Goal: Task Accomplishment & Management: Use online tool/utility

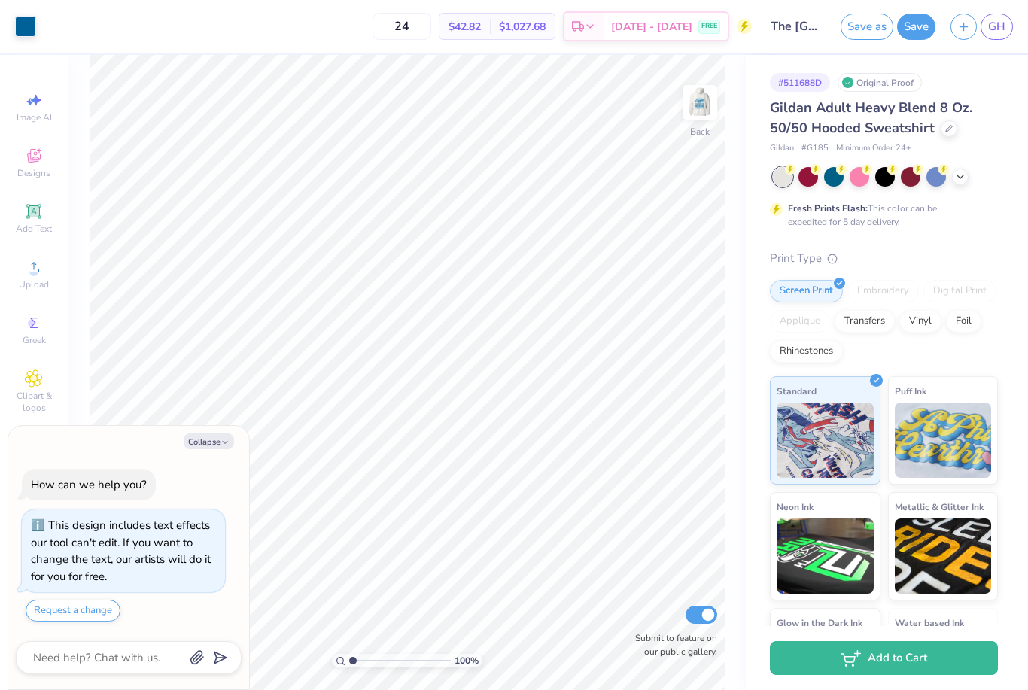
type textarea "x"
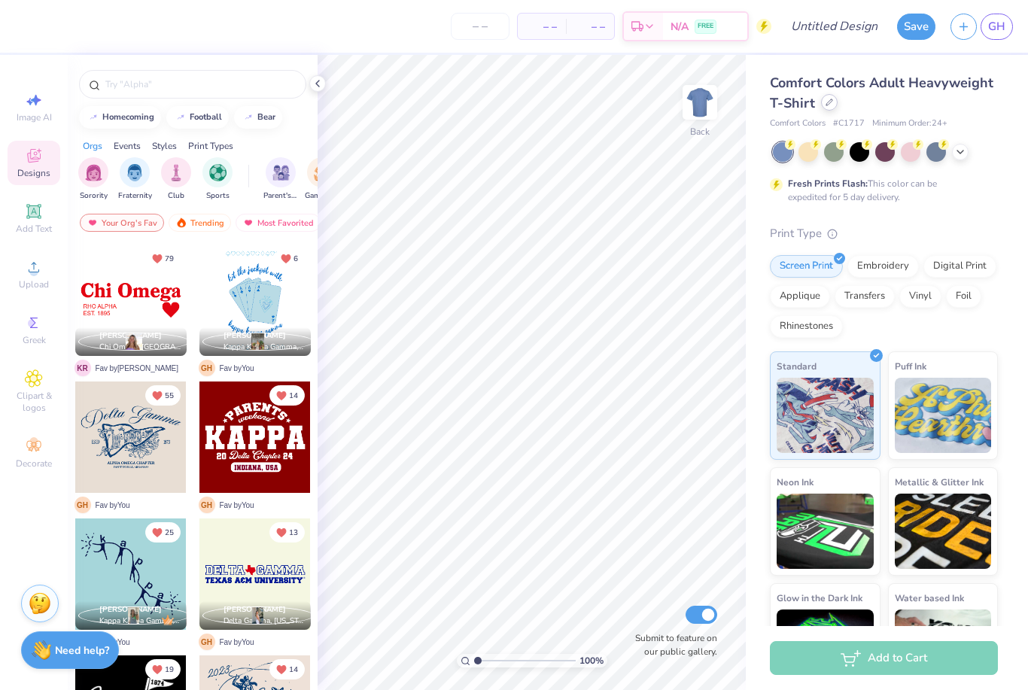
click at [828, 105] on icon at bounding box center [829, 103] width 8 height 8
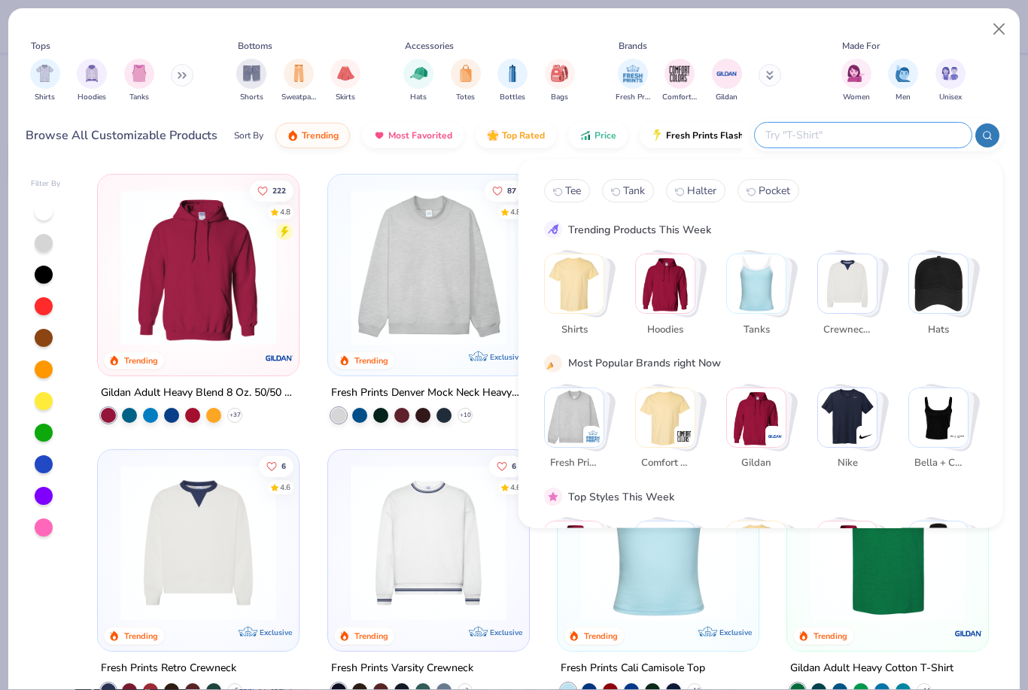
click at [874, 128] on input "text" at bounding box center [862, 134] width 197 height 17
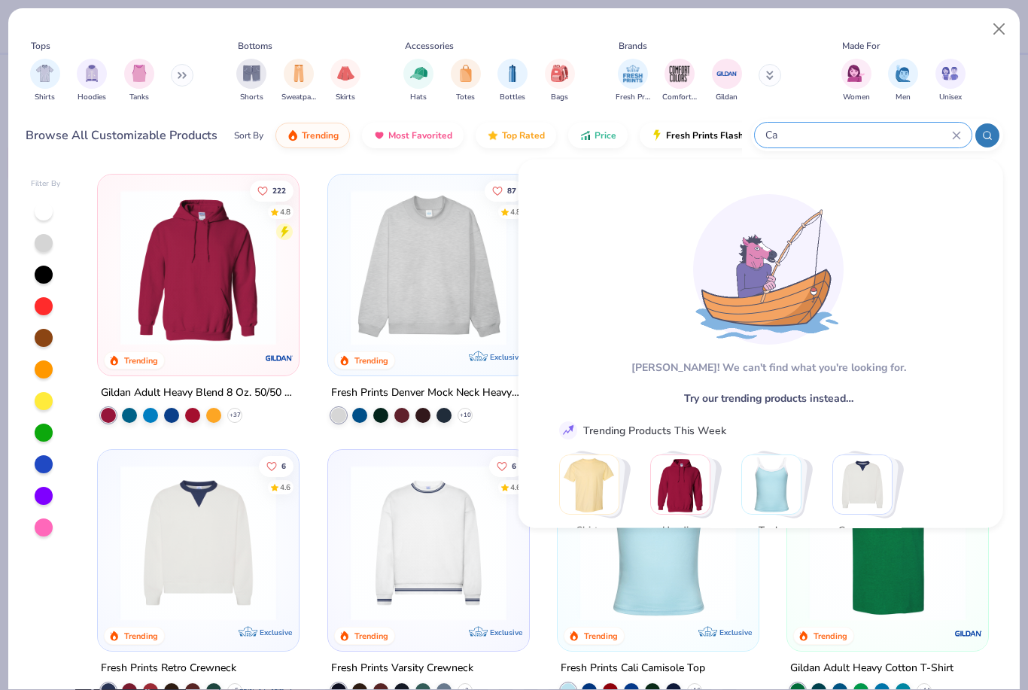
type input "C"
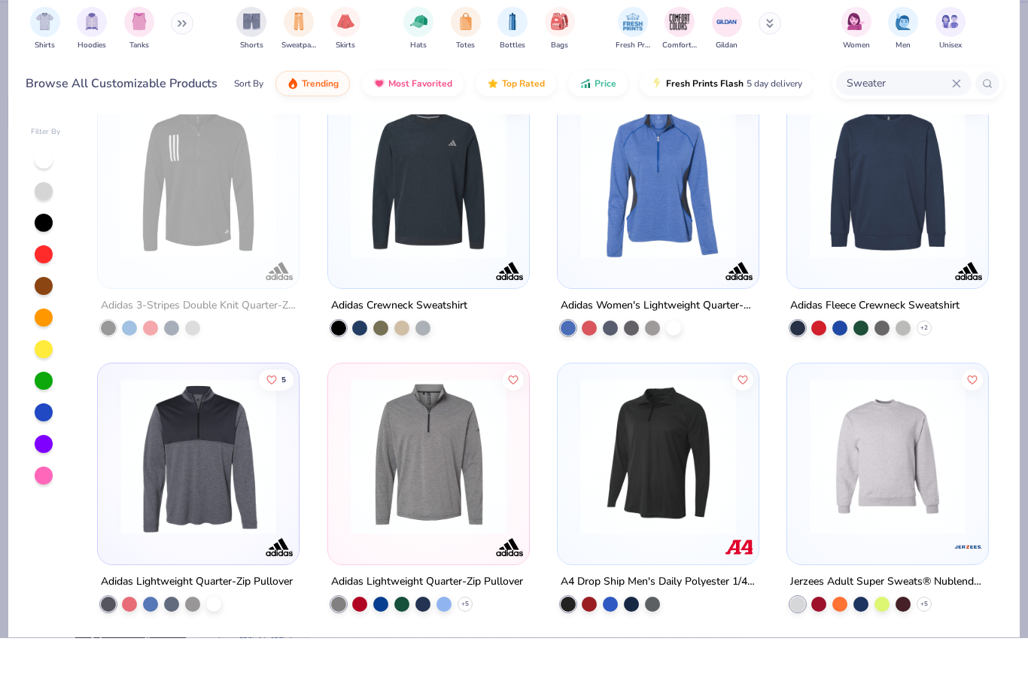
scroll to position [6925, 0]
click at [953, 123] on div "Sweater" at bounding box center [903, 135] width 135 height 25
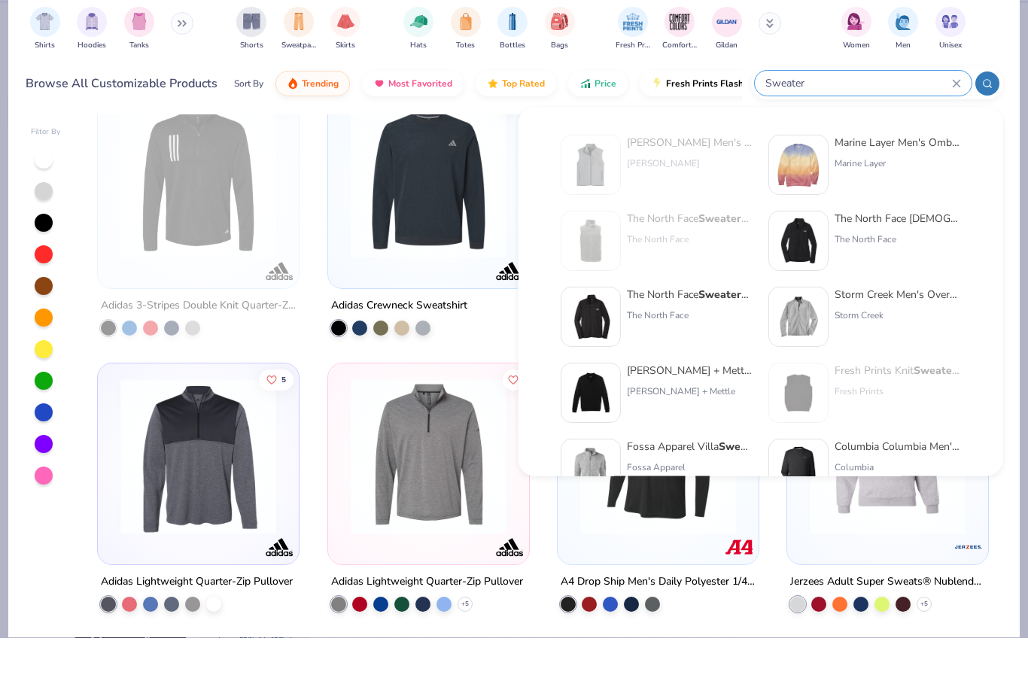
click at [949, 126] on input "Sweater" at bounding box center [858, 134] width 188 height 17
click at [956, 131] on icon at bounding box center [956, 135] width 9 height 9
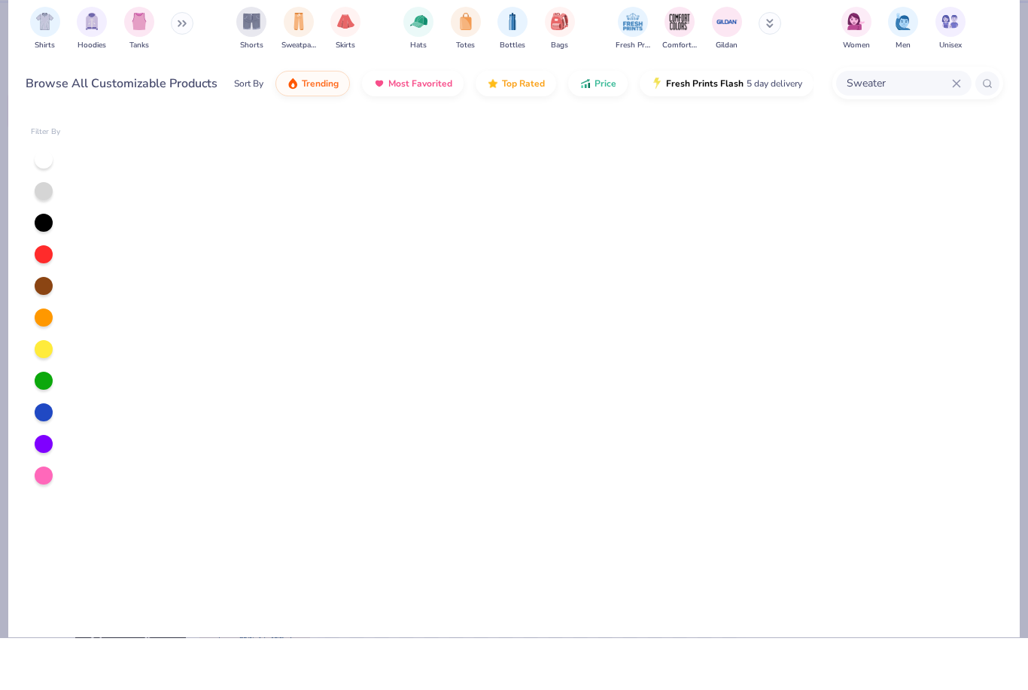
scroll to position [1138, 0]
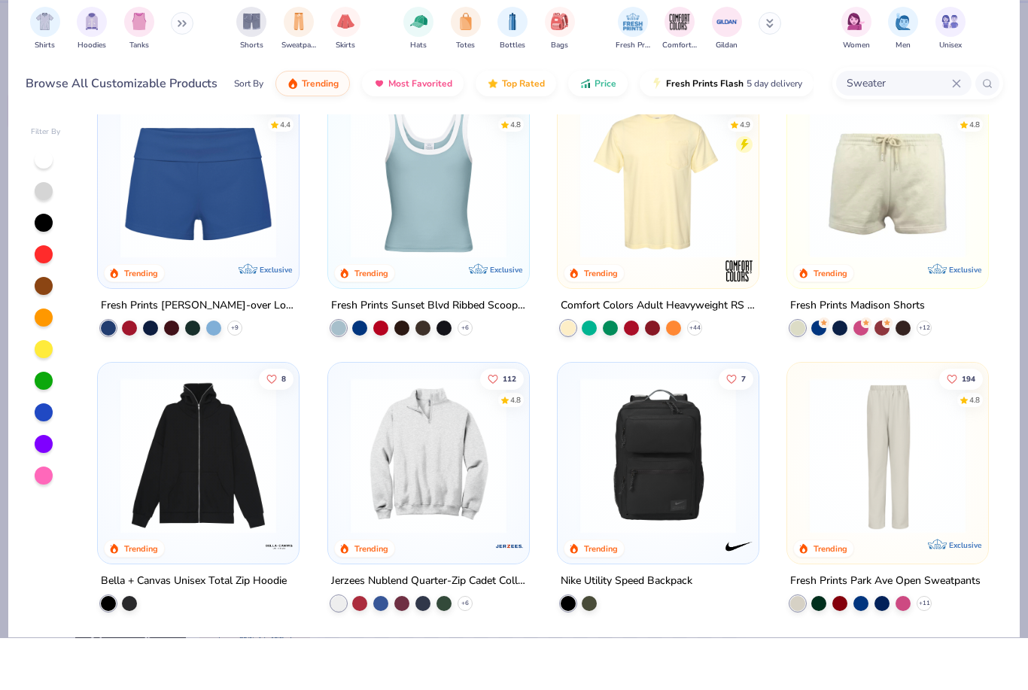
click at [950, 126] on input "Sweater" at bounding box center [898, 134] width 107 height 17
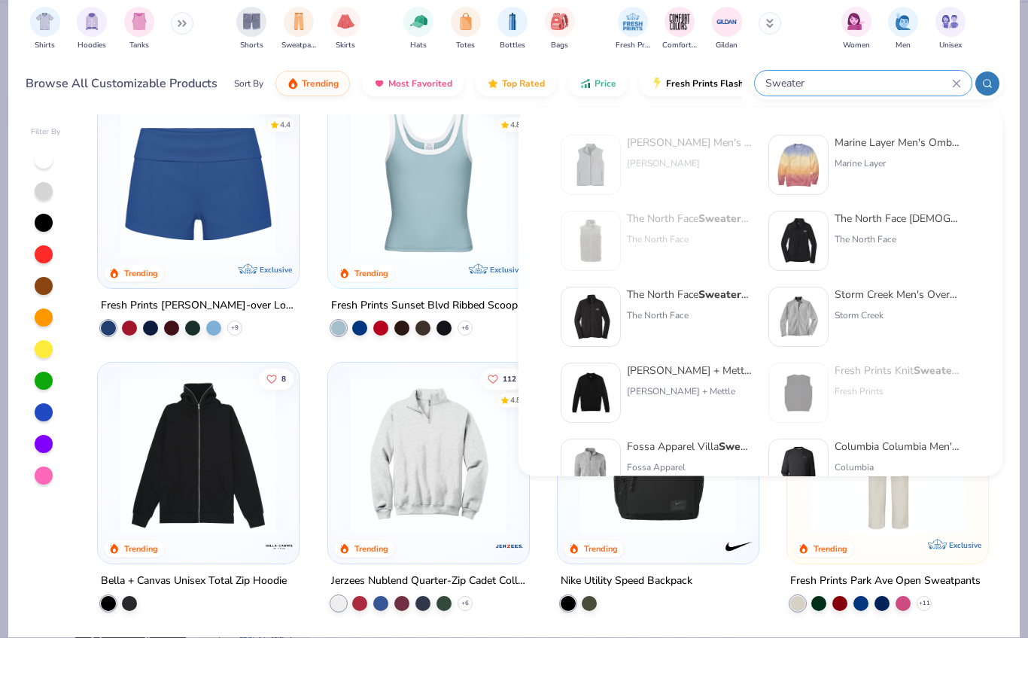
click at [954, 123] on div "Sweater" at bounding box center [863, 135] width 217 height 25
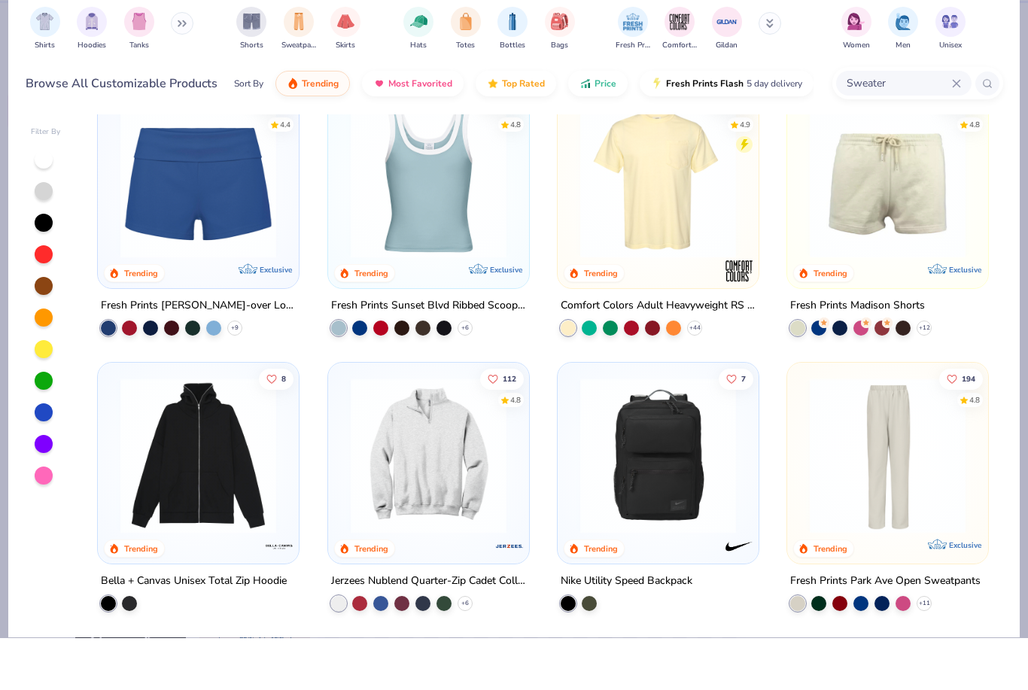
click at [939, 126] on input "Sweater" at bounding box center [898, 134] width 107 height 17
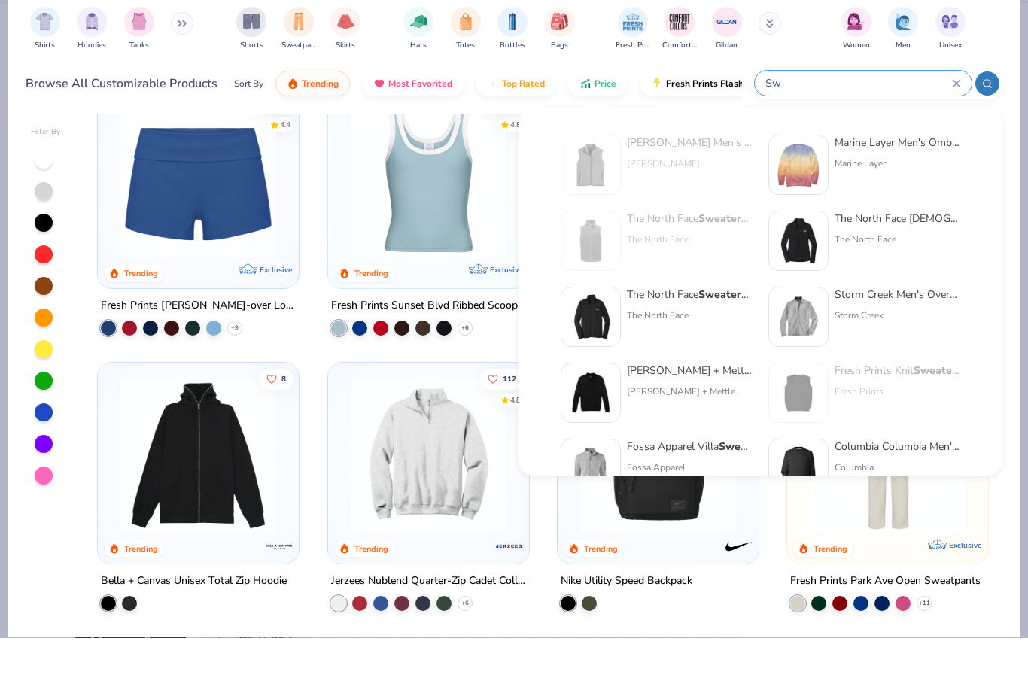
type input "S"
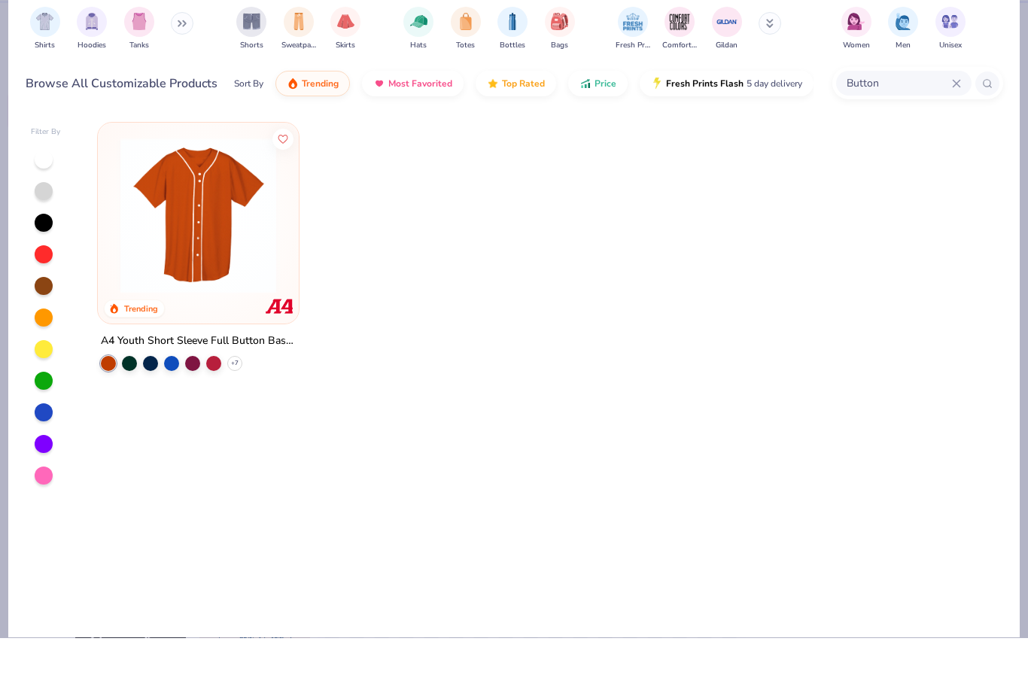
click at [907, 126] on input "Button" at bounding box center [898, 134] width 107 height 17
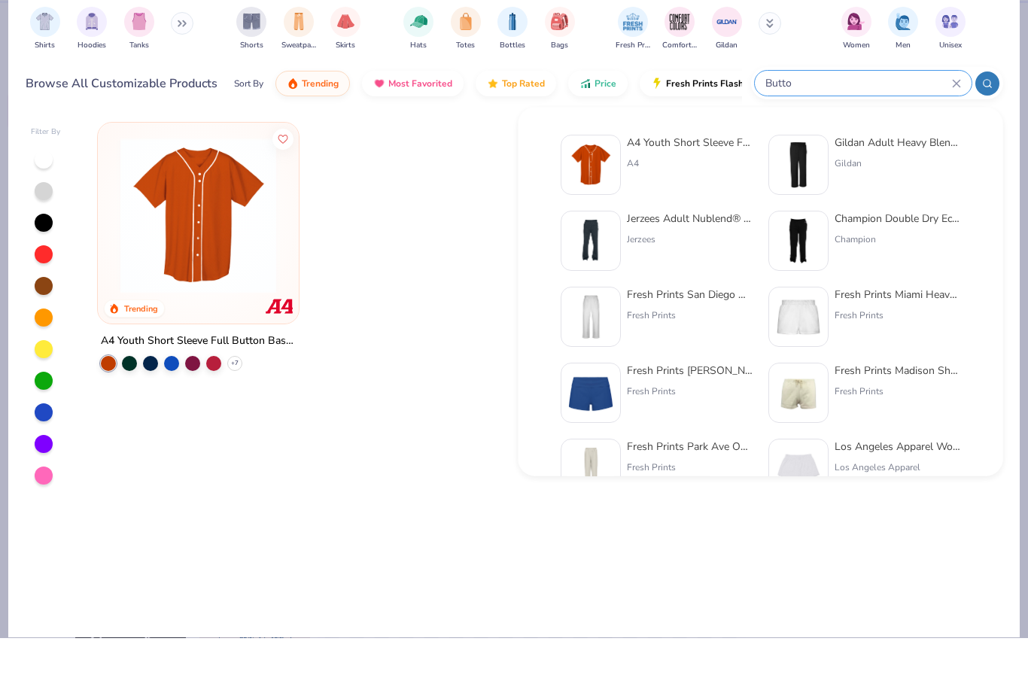
type input "Butto"
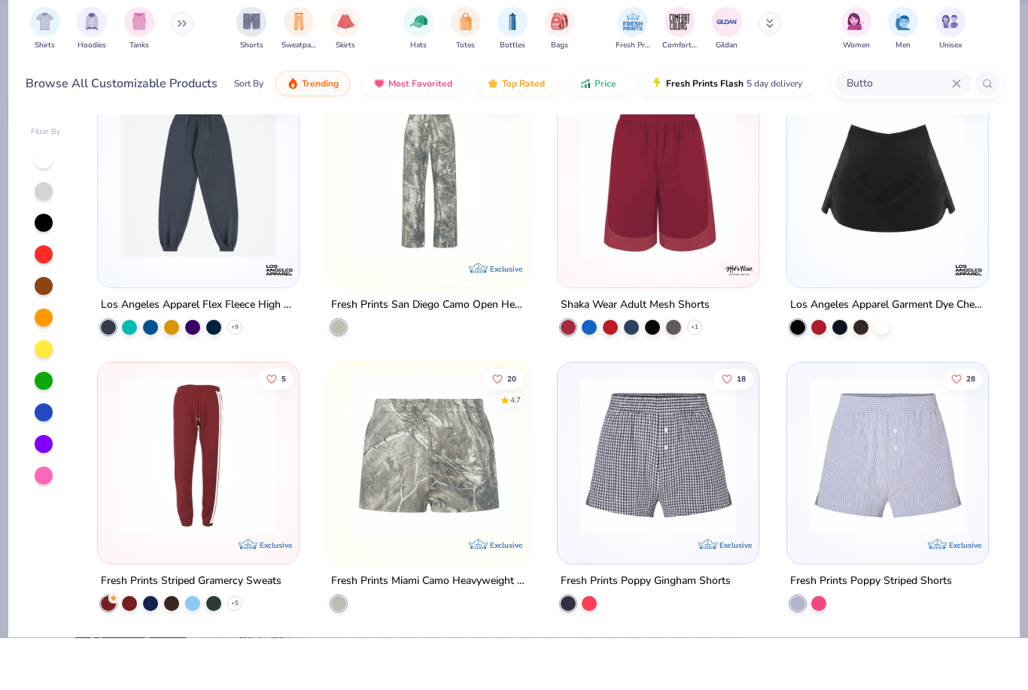
scroll to position [1414, 0]
click at [956, 131] on icon at bounding box center [956, 135] width 9 height 9
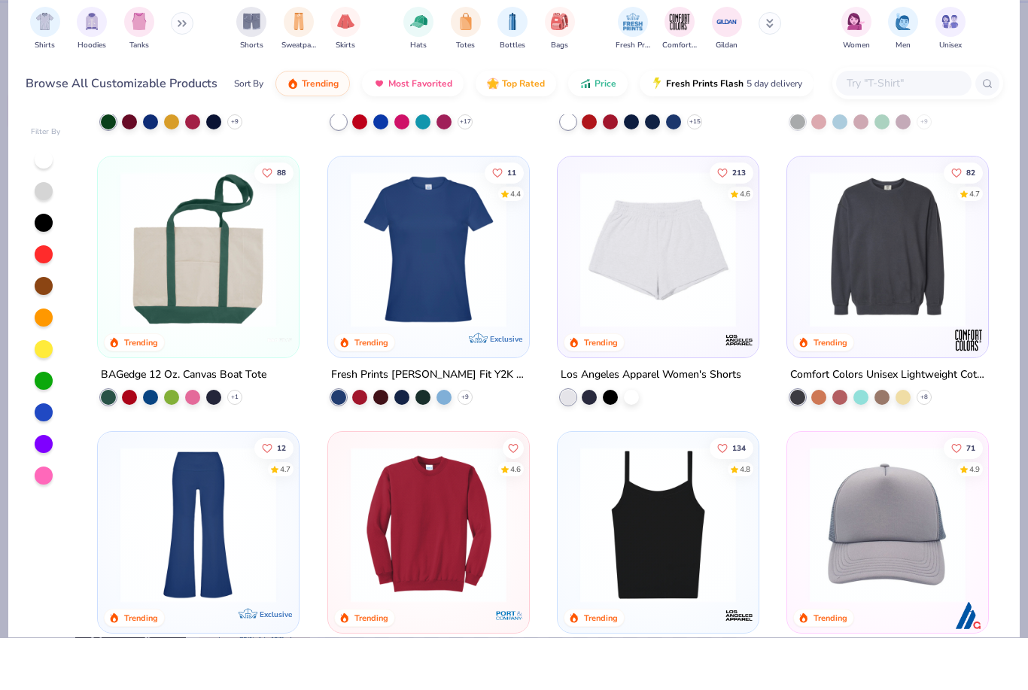
scroll to position [2242, 0]
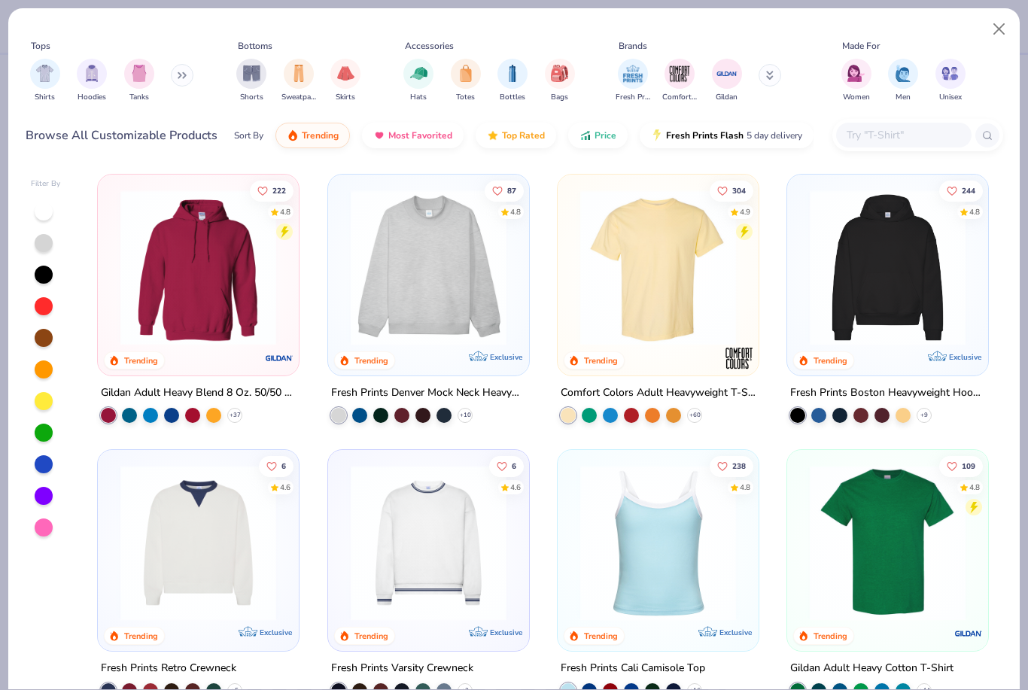
click at [931, 136] on input "text" at bounding box center [903, 134] width 116 height 17
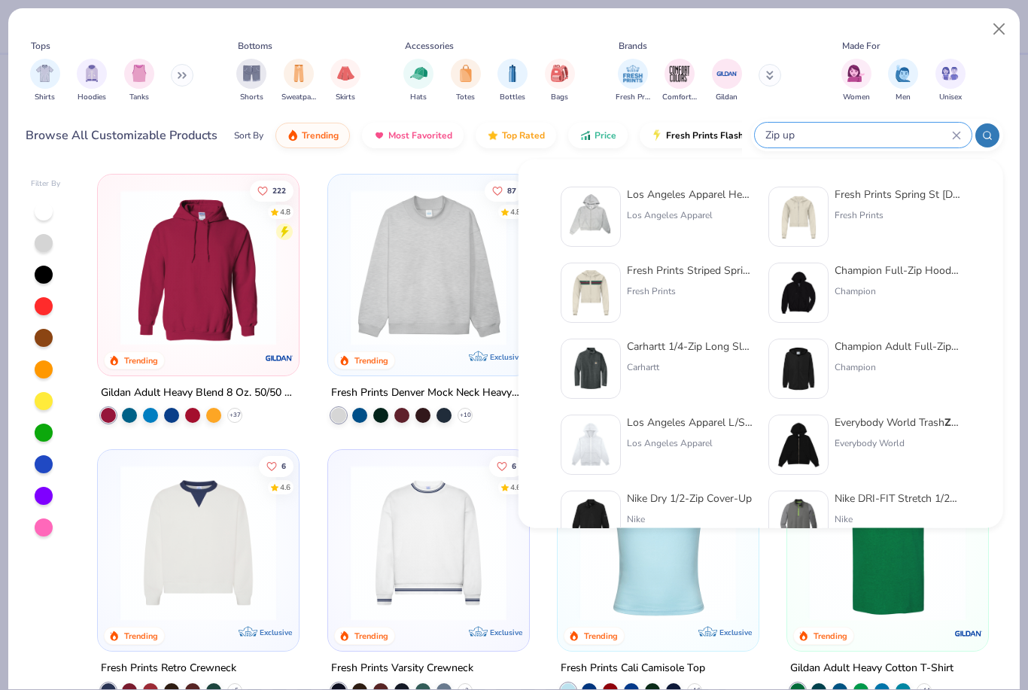
type input "Zip up"
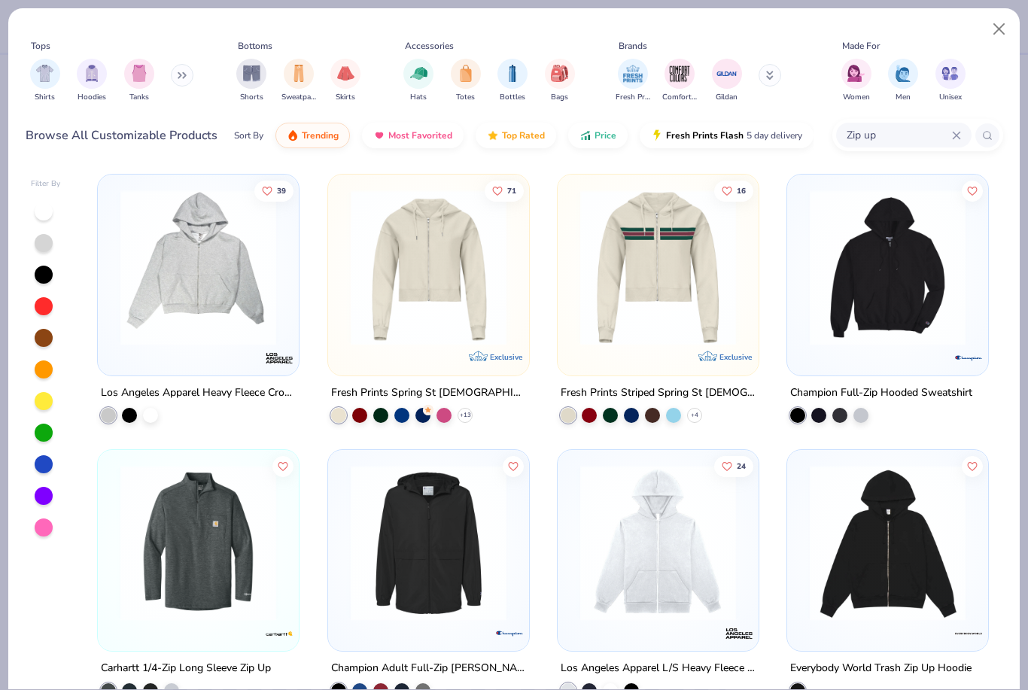
scroll to position [11, 0]
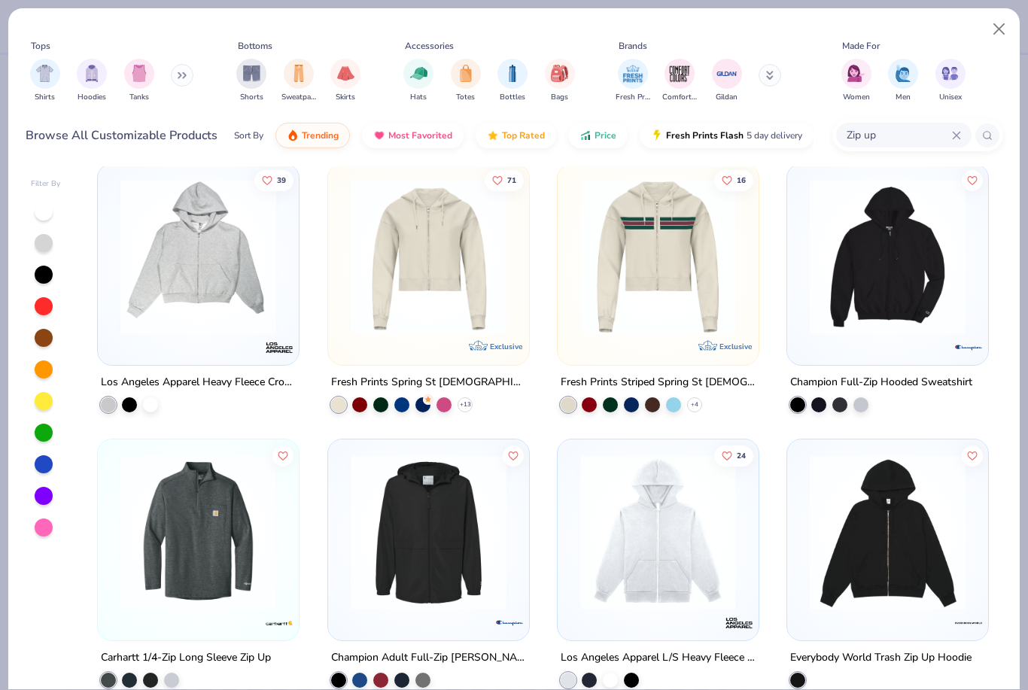
click at [225, 308] on img at bounding box center [198, 257] width 171 height 156
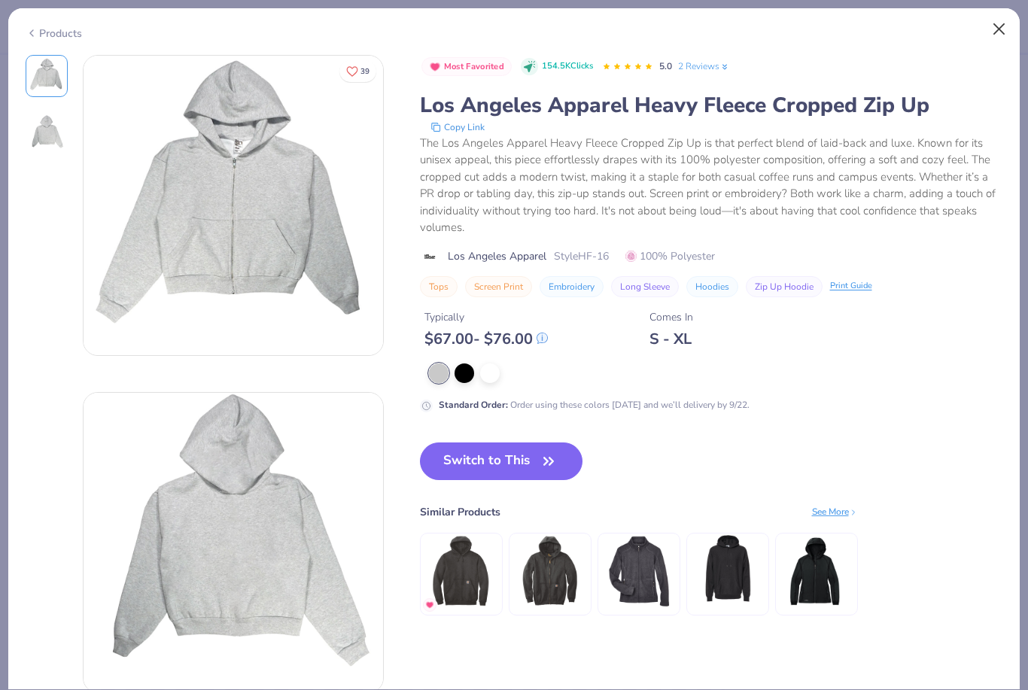
click at [999, 31] on button "Close" at bounding box center [999, 29] width 29 height 29
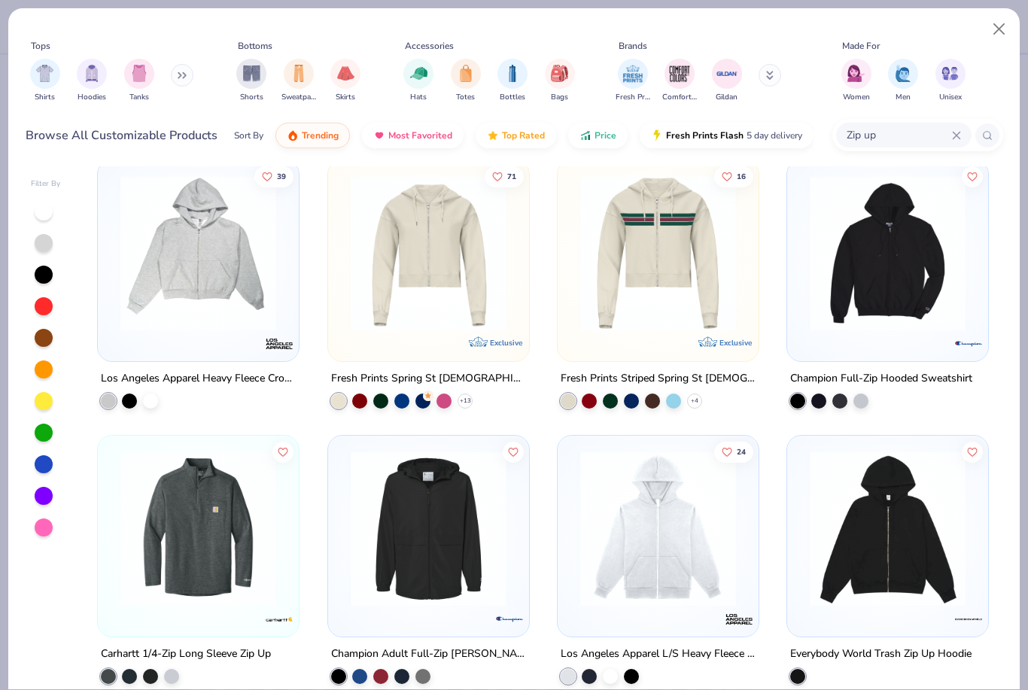
scroll to position [11, 0]
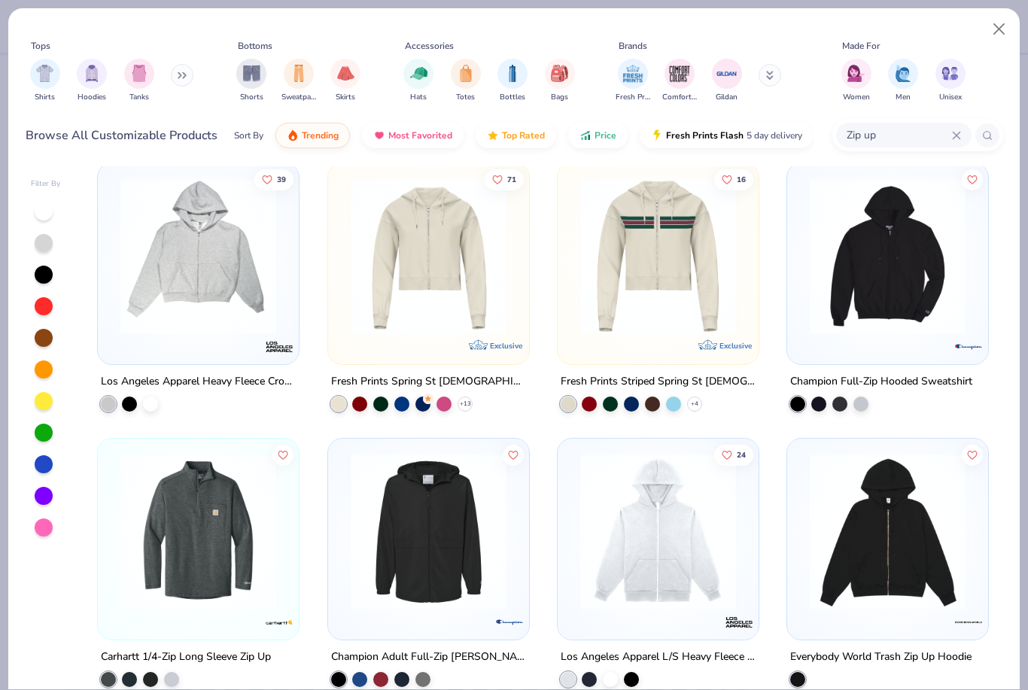
click at [649, 571] on img at bounding box center [658, 532] width 171 height 156
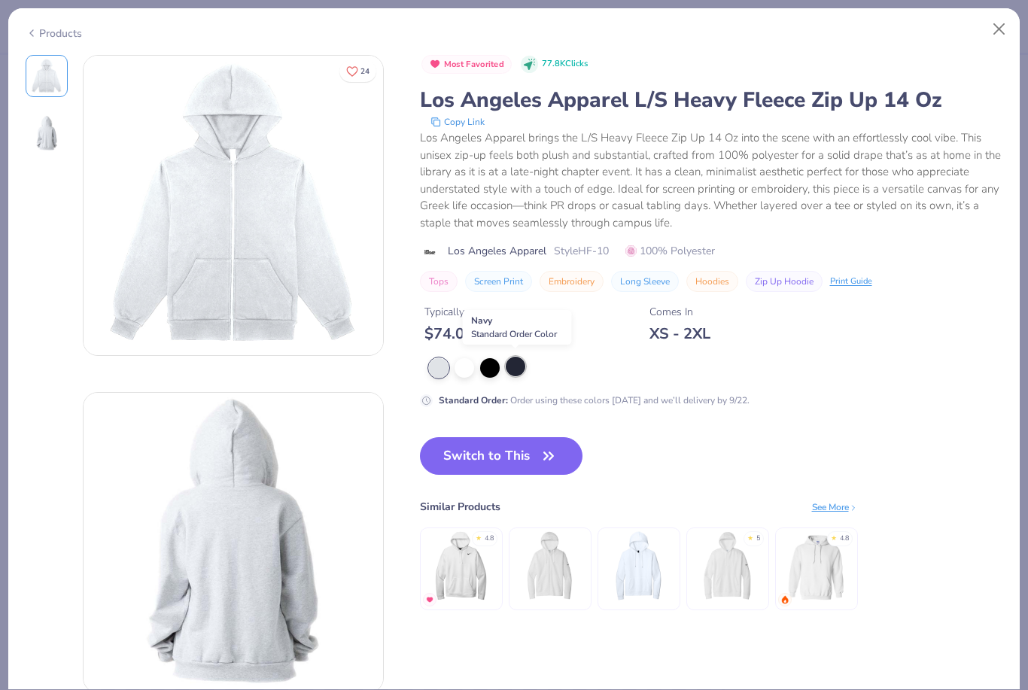
click at [515, 364] on div at bounding box center [516, 367] width 20 height 20
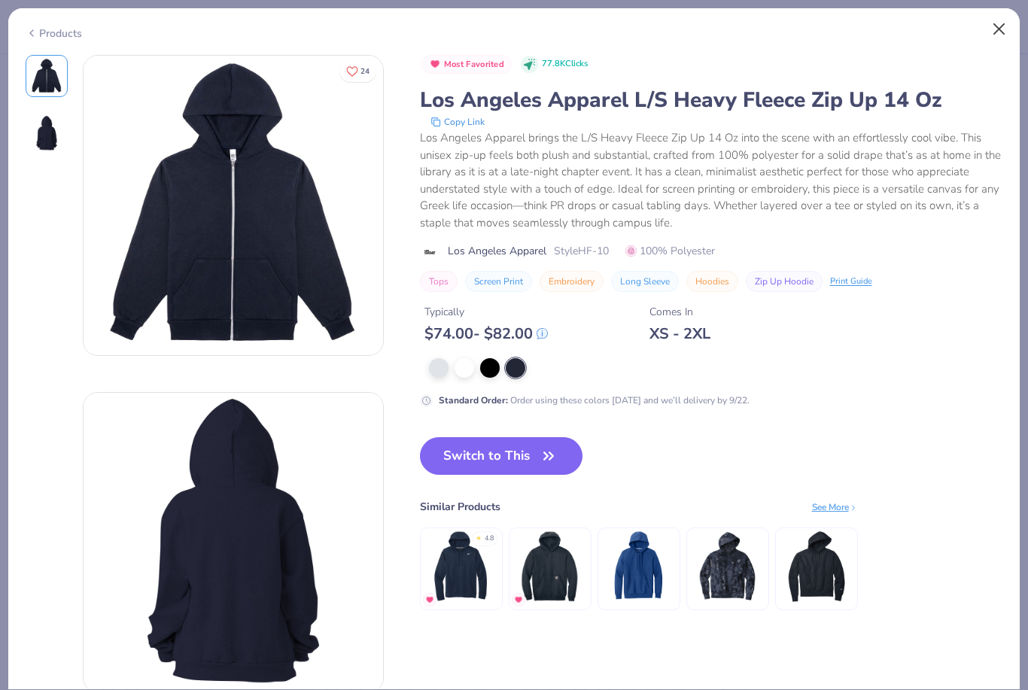
click at [1002, 41] on button "Close" at bounding box center [999, 29] width 29 height 29
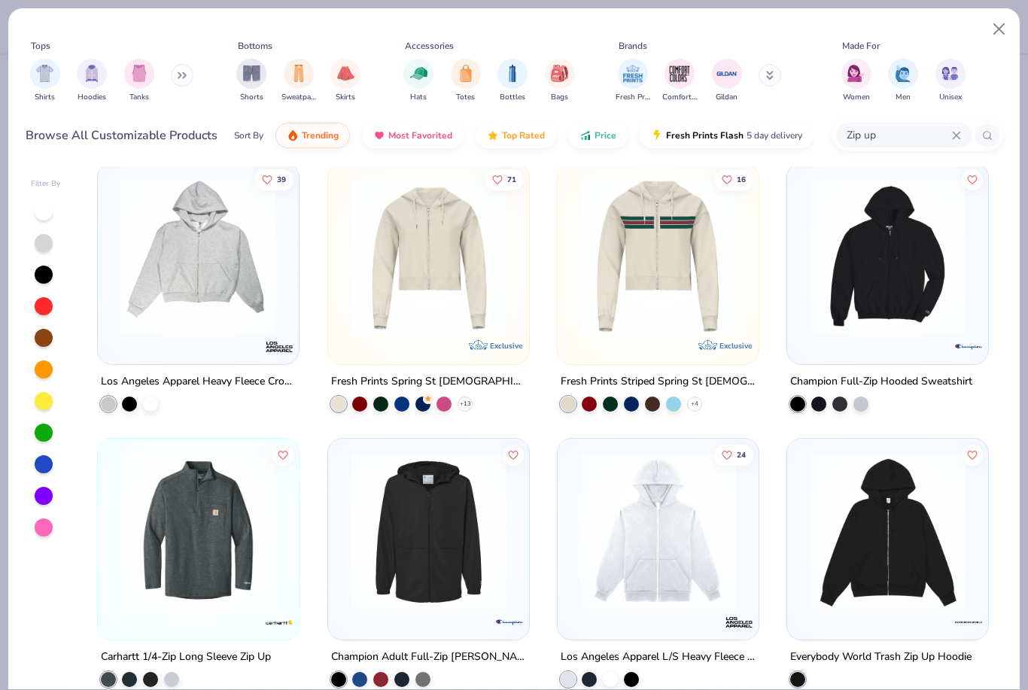
click at [213, 251] on img at bounding box center [198, 256] width 171 height 156
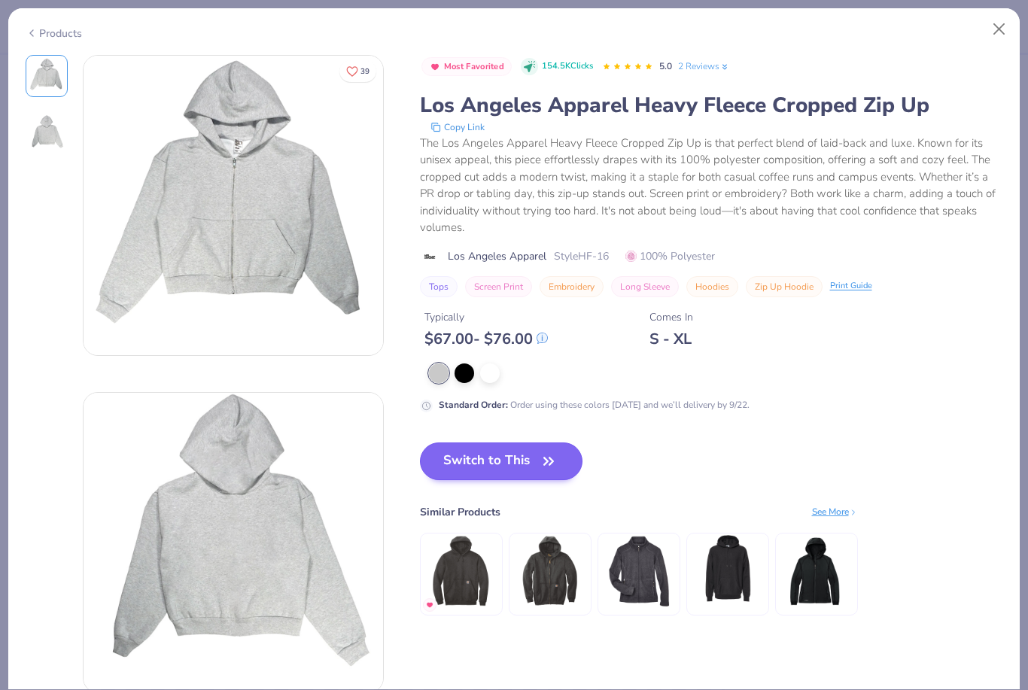
click at [449, 473] on button "Switch to This" at bounding box center [501, 461] width 163 height 38
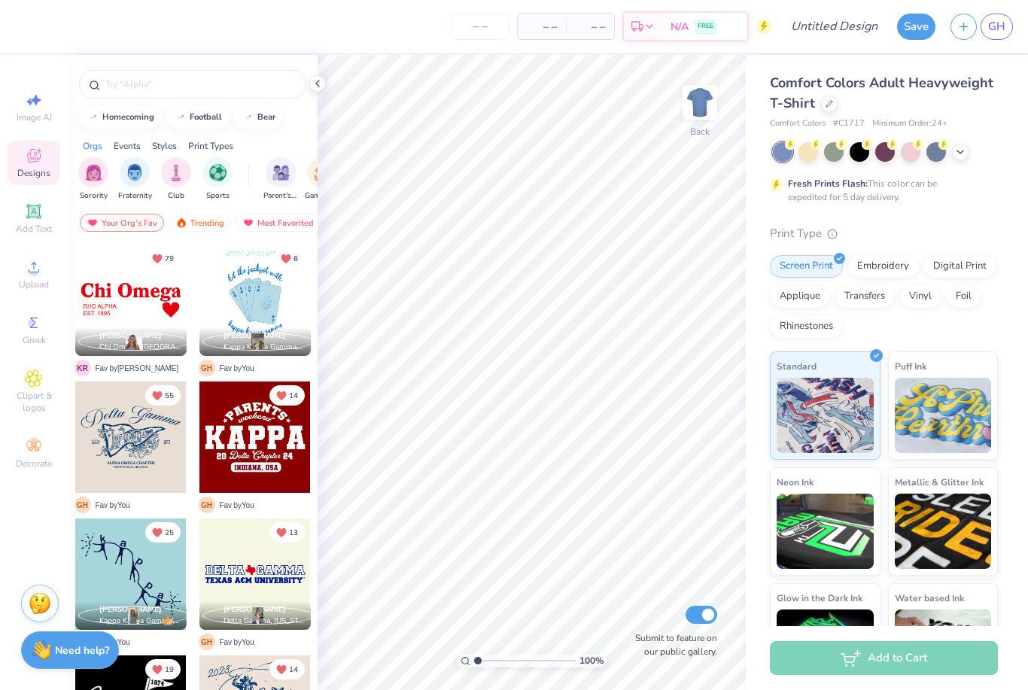
click at [120, 38] on div "– – Per Item – – Total Est. Delivery N/A FREE" at bounding box center [397, 26] width 749 height 53
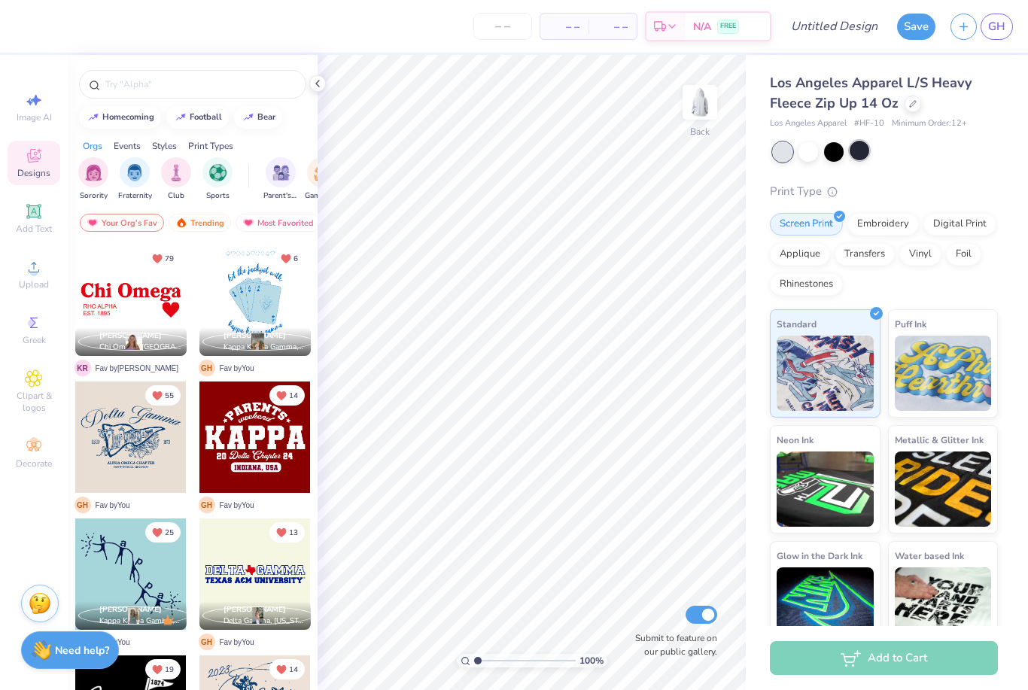
click at [858, 160] on div at bounding box center [859, 151] width 20 height 20
click at [836, 156] on div at bounding box center [834, 151] width 20 height 20
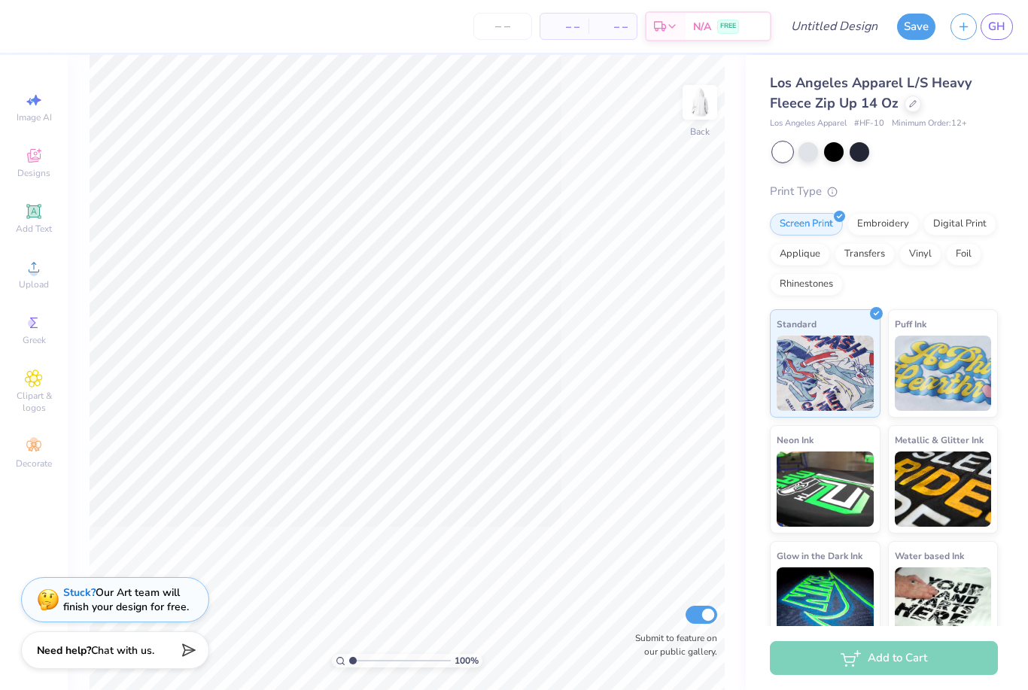
click at [1027, 129] on div "Los Angeles Apparel L/S Heavy Fleece Zip Up 14 Oz Los Angeles Apparel # HF-10 M…" at bounding box center [887, 352] width 282 height 594
click at [41, 290] on span "Upload" at bounding box center [34, 284] width 30 height 12
click at [38, 157] on icon at bounding box center [34, 156] width 18 height 18
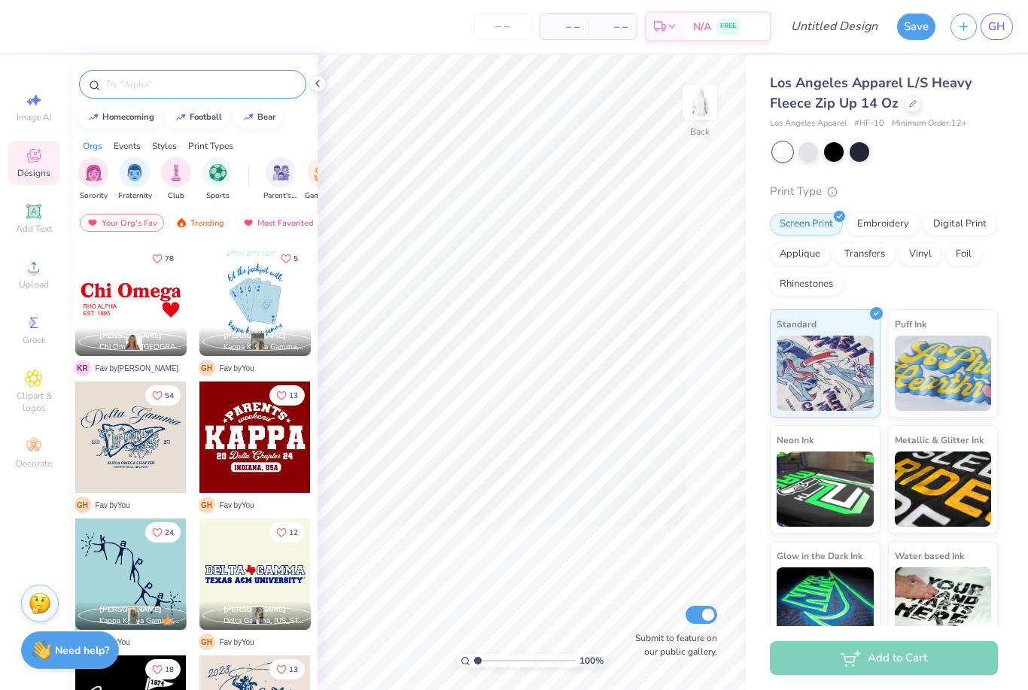
click at [174, 84] on input "text" at bounding box center [200, 84] width 193 height 15
type input "Kappa kappa gamma"
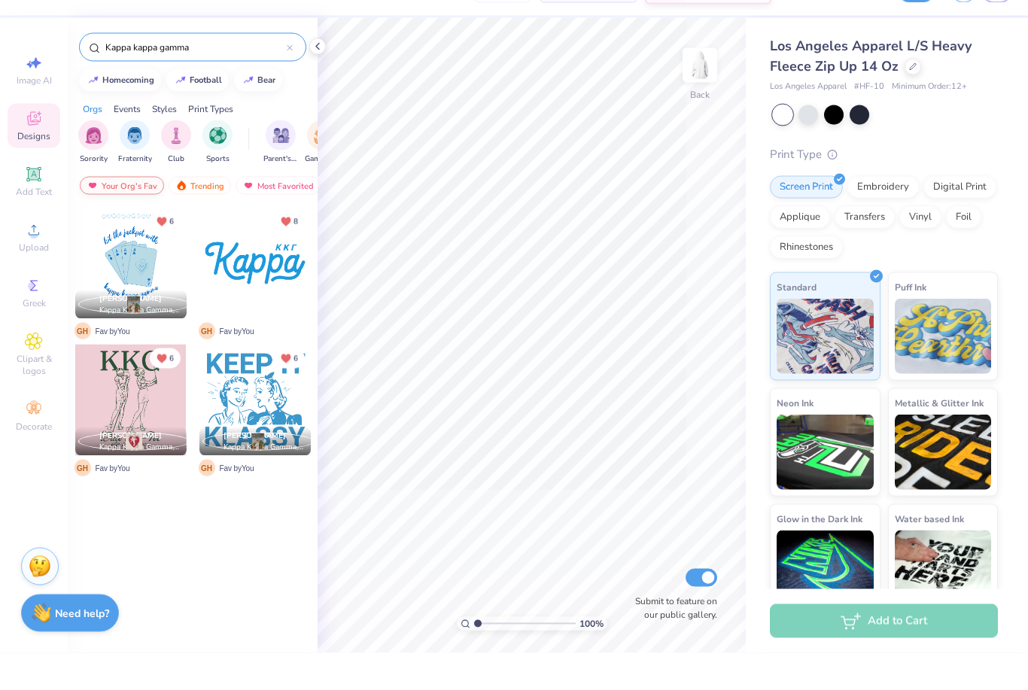
click at [121, 214] on div "Your Org's Fav" at bounding box center [122, 223] width 84 height 18
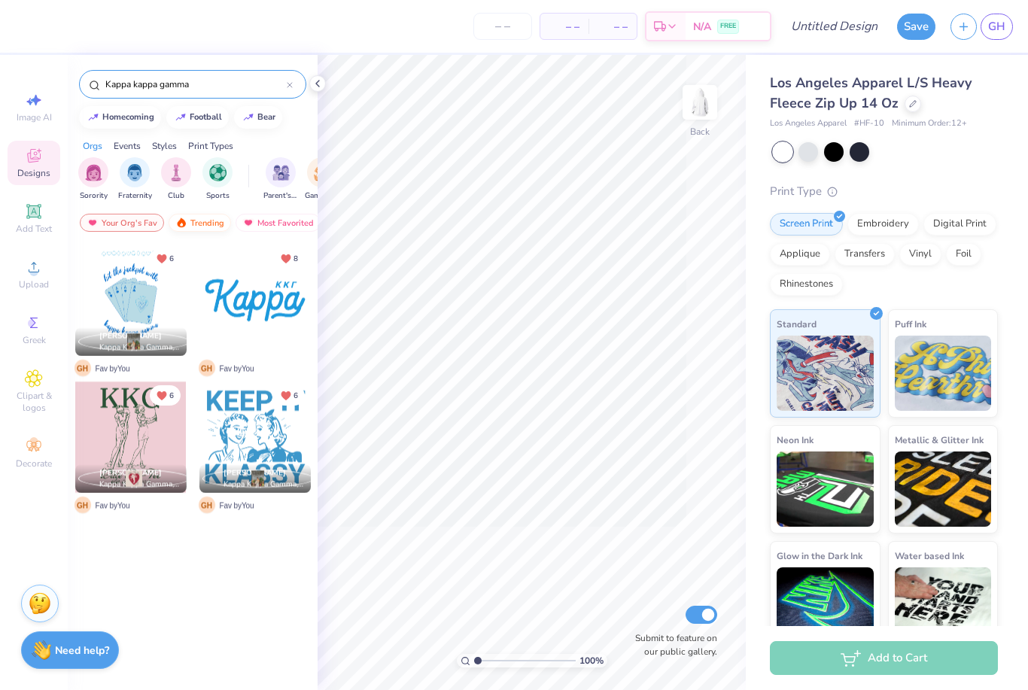
click at [206, 214] on div "Your Org's Fav Trending Most Favorited Newest" at bounding box center [193, 226] width 250 height 35
click at [214, 229] on div "Trending" at bounding box center [200, 223] width 62 height 18
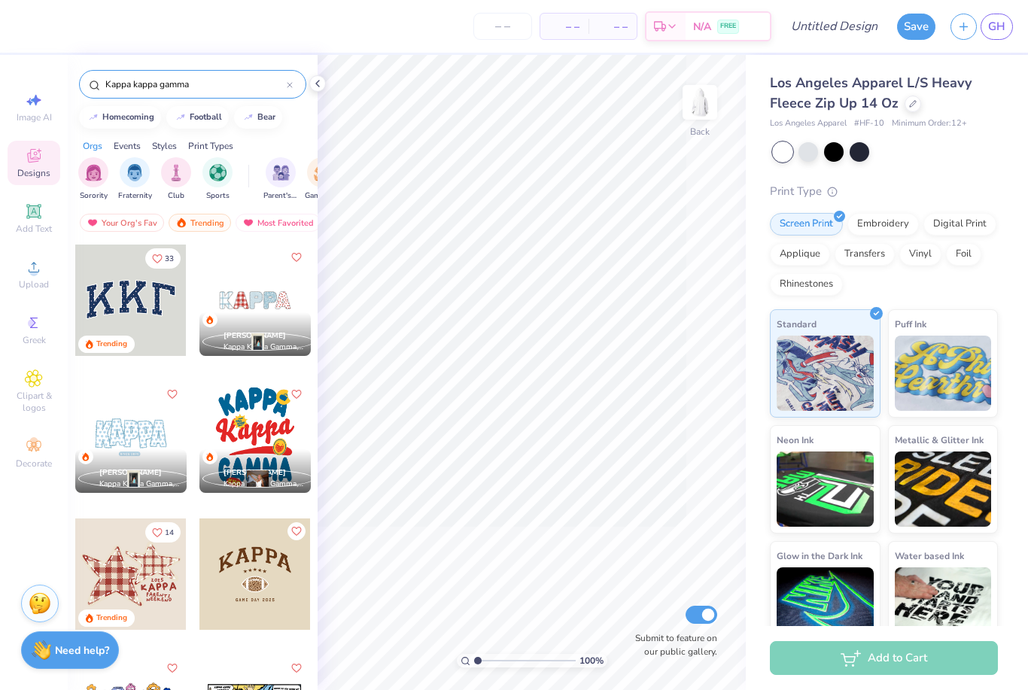
click at [148, 311] on div at bounding box center [130, 300] width 111 height 111
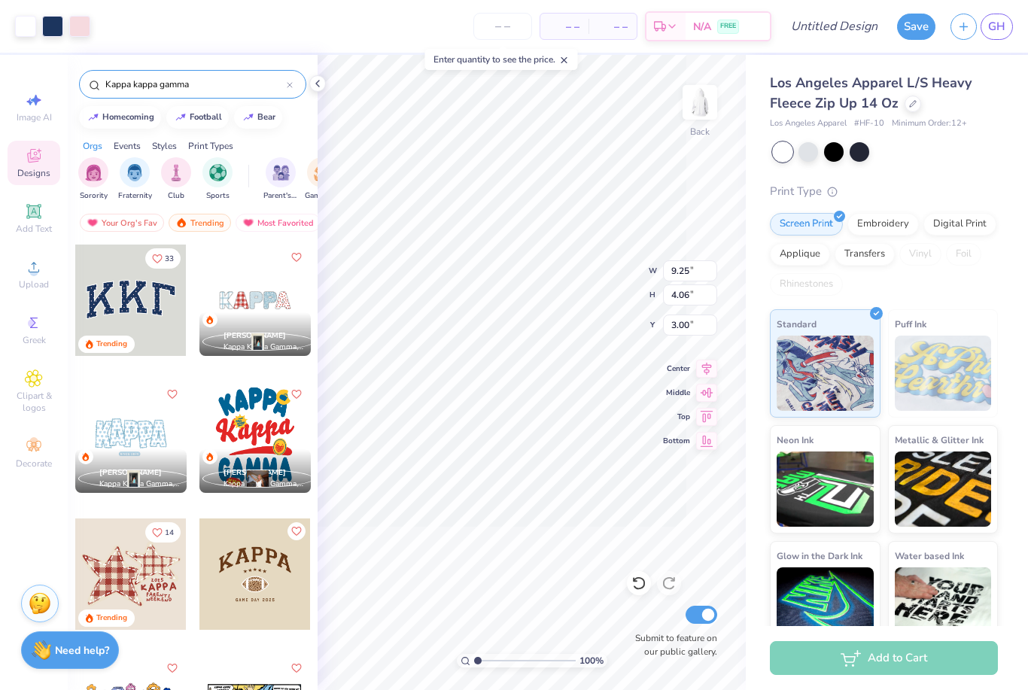
type input "4.58"
type input "2.01"
click at [788, 150] on div at bounding box center [783, 152] width 20 height 20
click at [814, 153] on div at bounding box center [808, 151] width 20 height 20
click at [775, 146] on div at bounding box center [783, 152] width 20 height 20
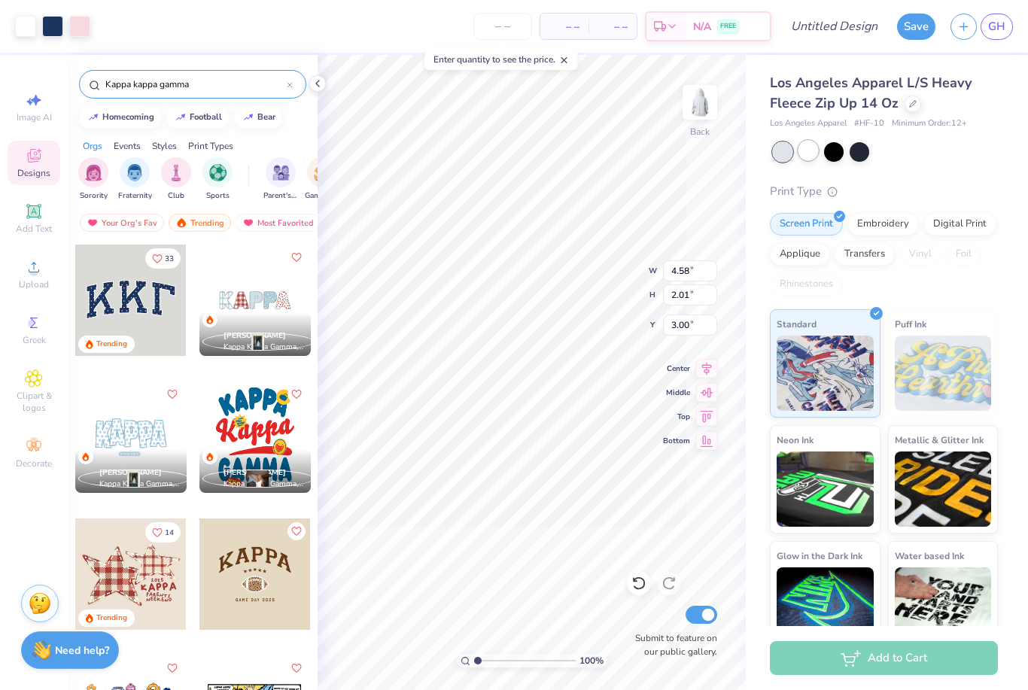
click at [805, 154] on div at bounding box center [808, 151] width 20 height 20
type input "3.53"
type input "4.45"
type input "1.96"
type input "3.68"
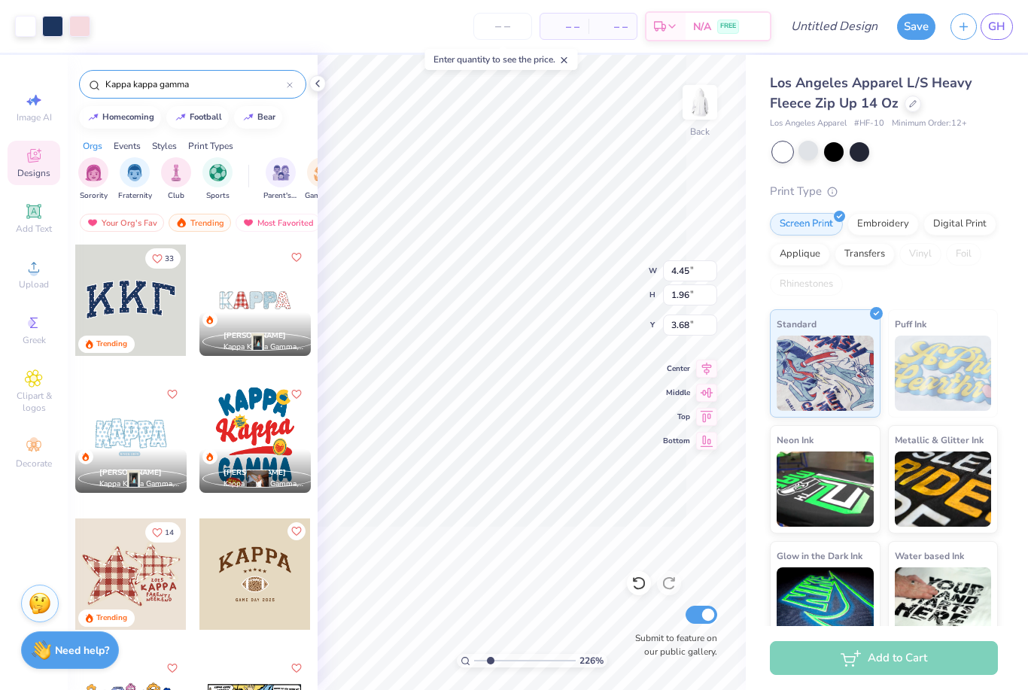
type input "2.26206757096475"
type input "5.22"
type input "2.29"
type input "2.26206757096475"
type input "3.48"
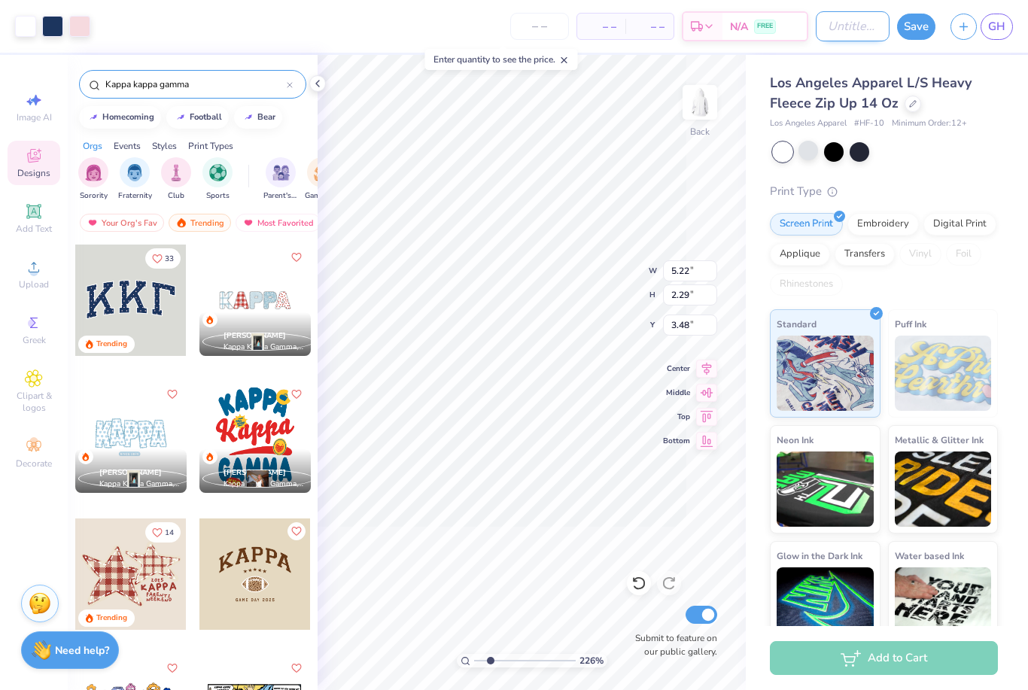
click at [849, 30] on input "Design Title" at bounding box center [853, 26] width 74 height 30
type input "2.26206757096475"
type input "4.42"
type input "1.94"
type input "2.26206757096475"
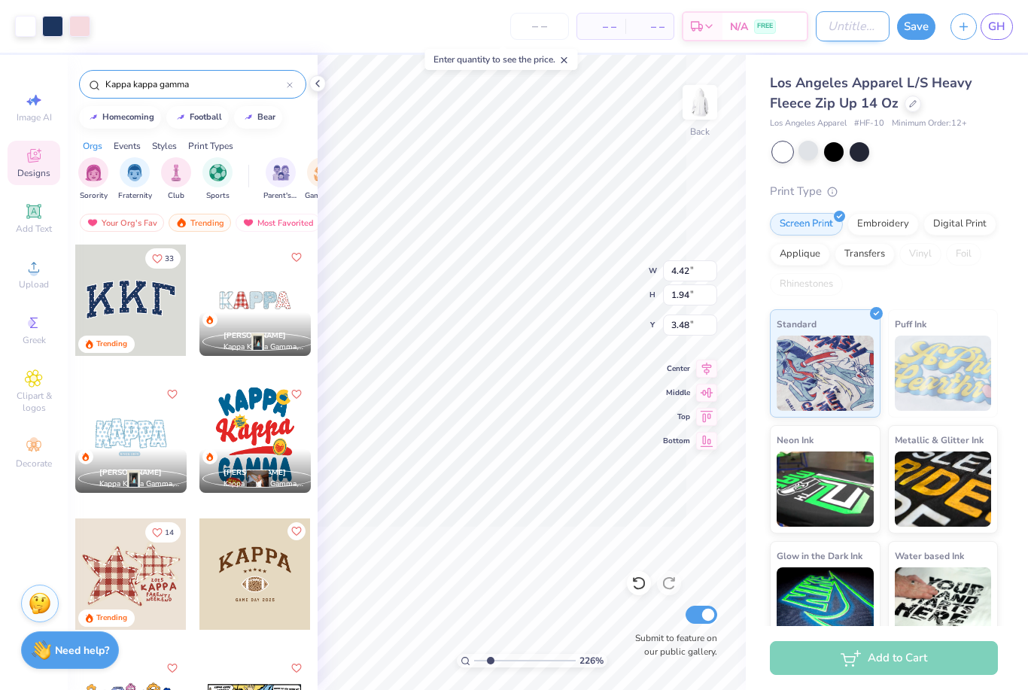
type input "3.55"
type input "2.26206757096475"
type input "P"
type input "2.26206757096475"
type input "Po"
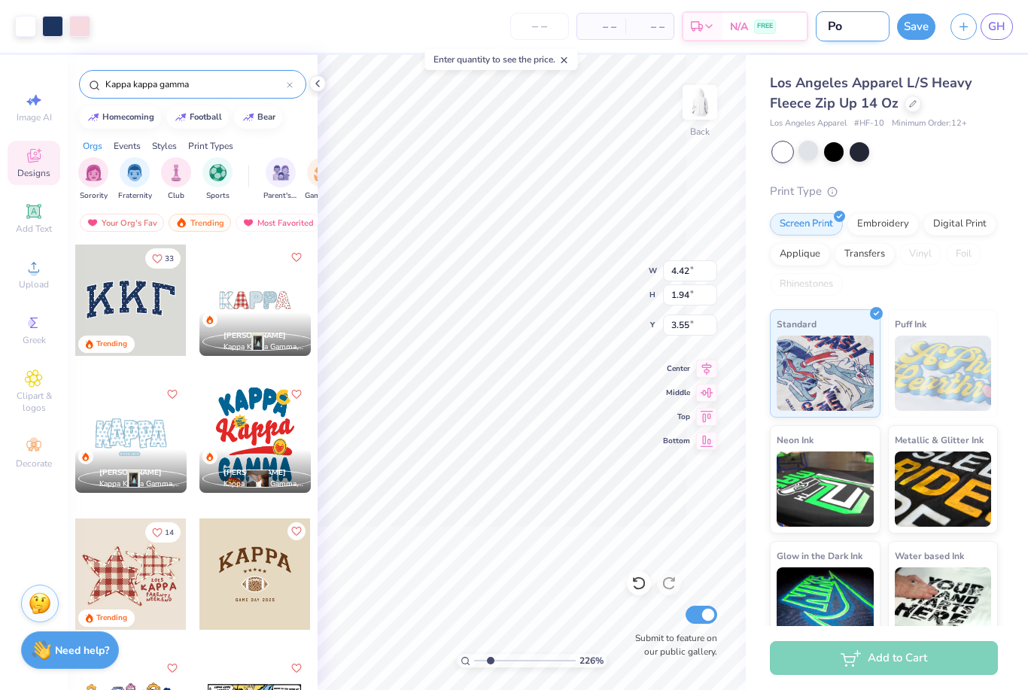
type input "2.26206757096475"
type input "P"
type input "2.26206757096475"
type input "Po"
type input "2.26206757096475"
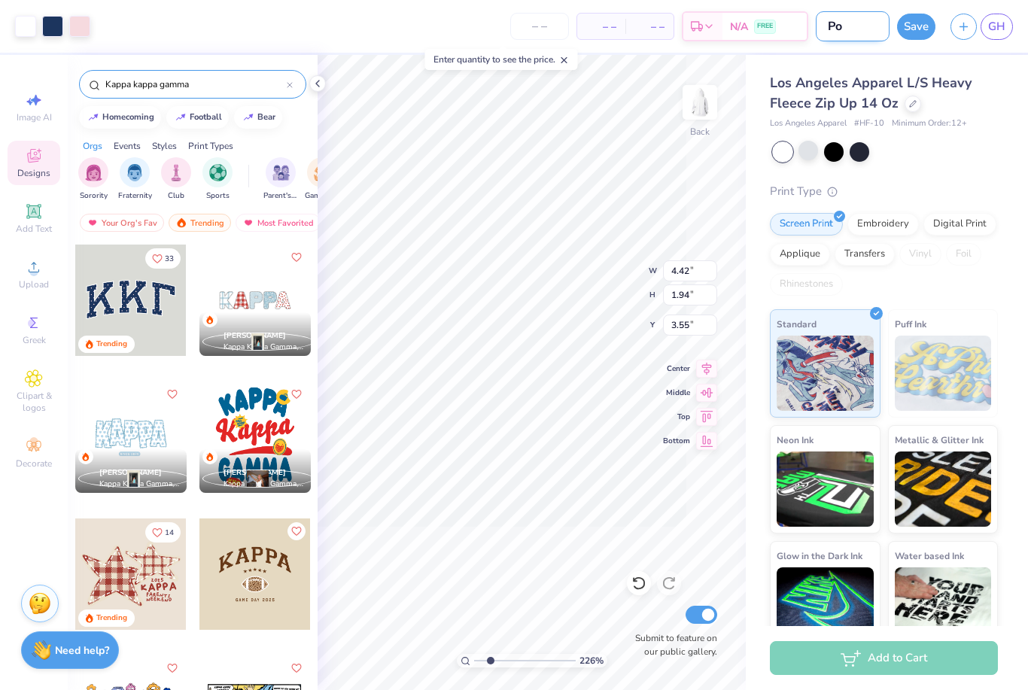
type input "Pol"
type input "2.26206757096475"
type input "Pola"
type input "2.26206757096475"
type input "Pol"
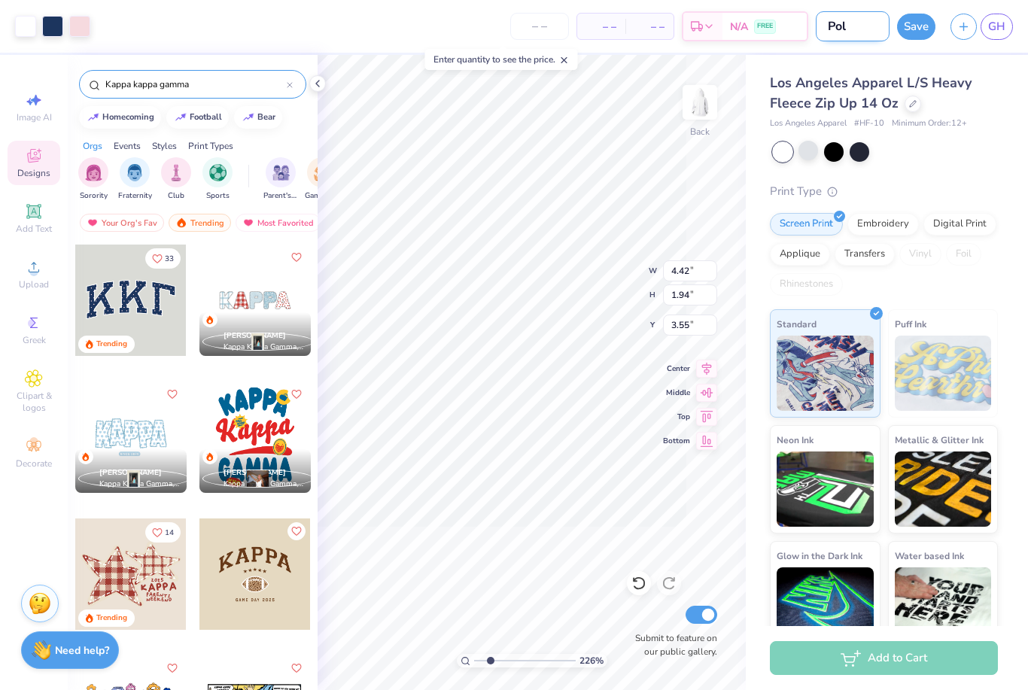
type input "2.26206757096475"
type input "Po"
type input "2.26206757096475"
type input "P"
type input "2.26206757096475"
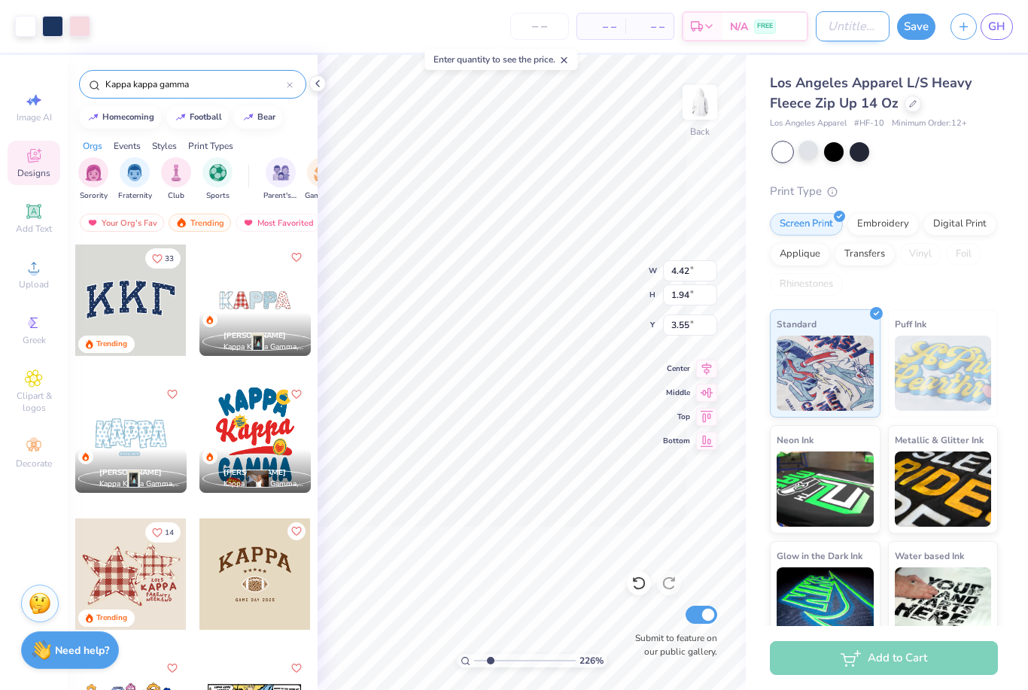
type input "2.26206757096475"
type input "K"
type input "2.26206757096475"
type input "Ka"
type input "2.26206757096475"
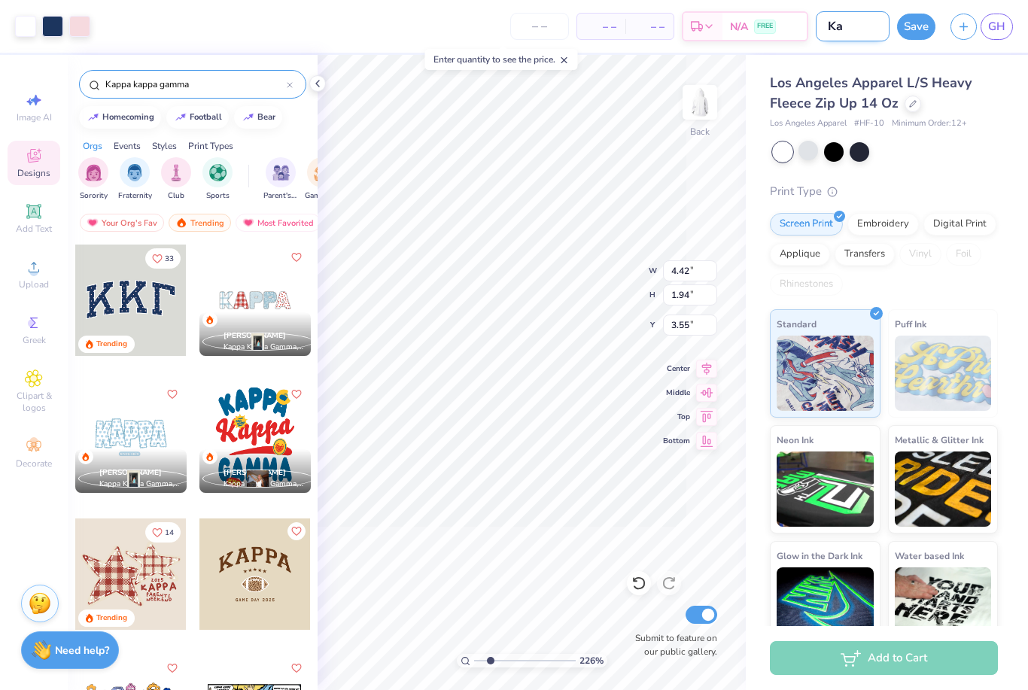
type input "Kal"
type input "2.26206757096475"
type input "Kals"
type input "2.26206757096475"
type input "Kal"
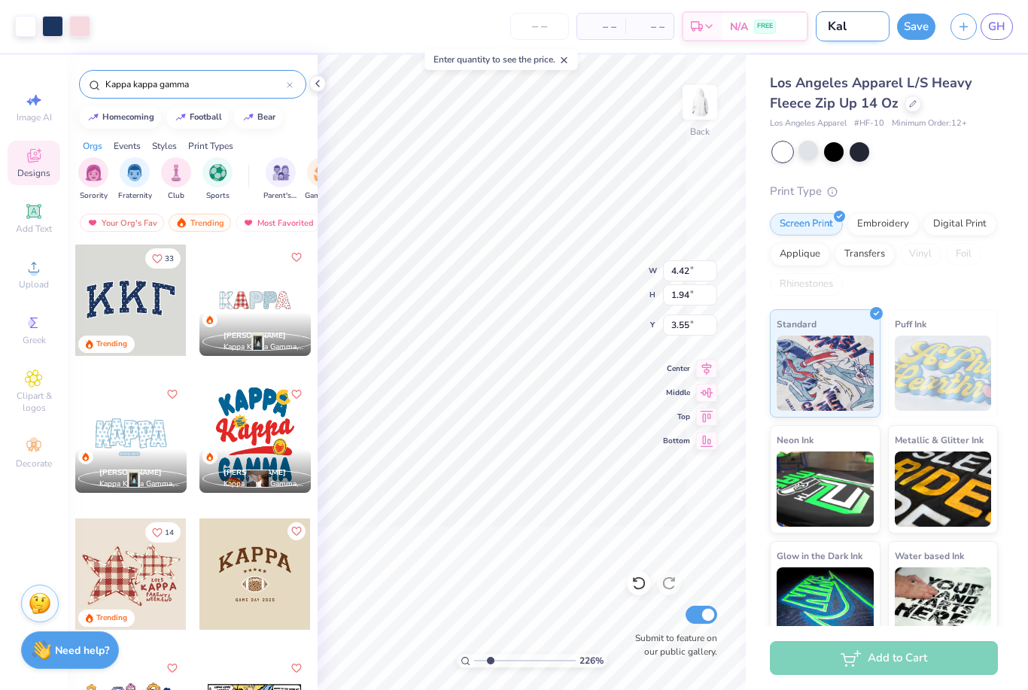
type input "2.26206757096475"
type input "Ka"
type input "2.26206757096475"
type input "K"
type input "2.26206757096475"
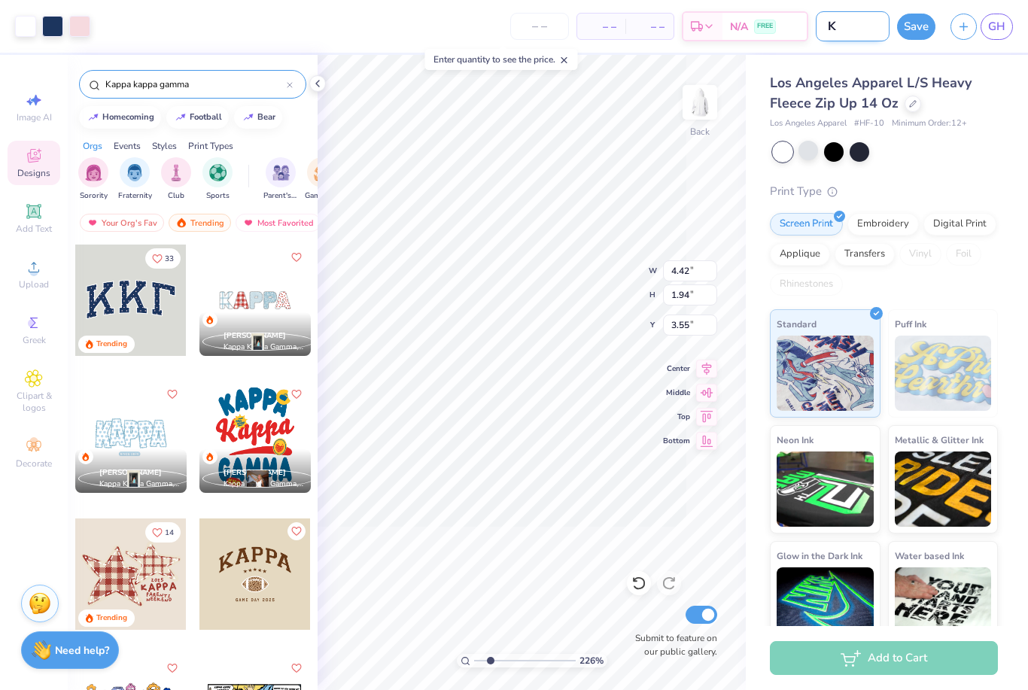
type input "Kl"
type input "2.26206757096475"
type input "Kla"
type input "2.26206757096475"
type input "Klas"
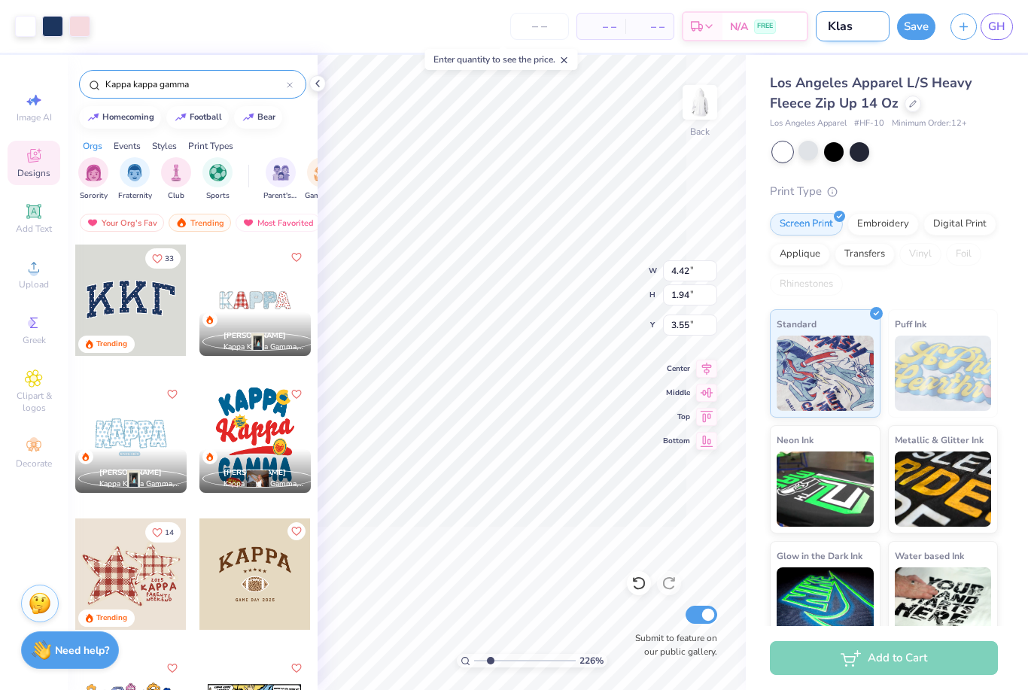
type input "2.26206757096475"
type input "Klass"
type input "2.26206757096475"
type input "Klassi"
type input "2.26206757096475"
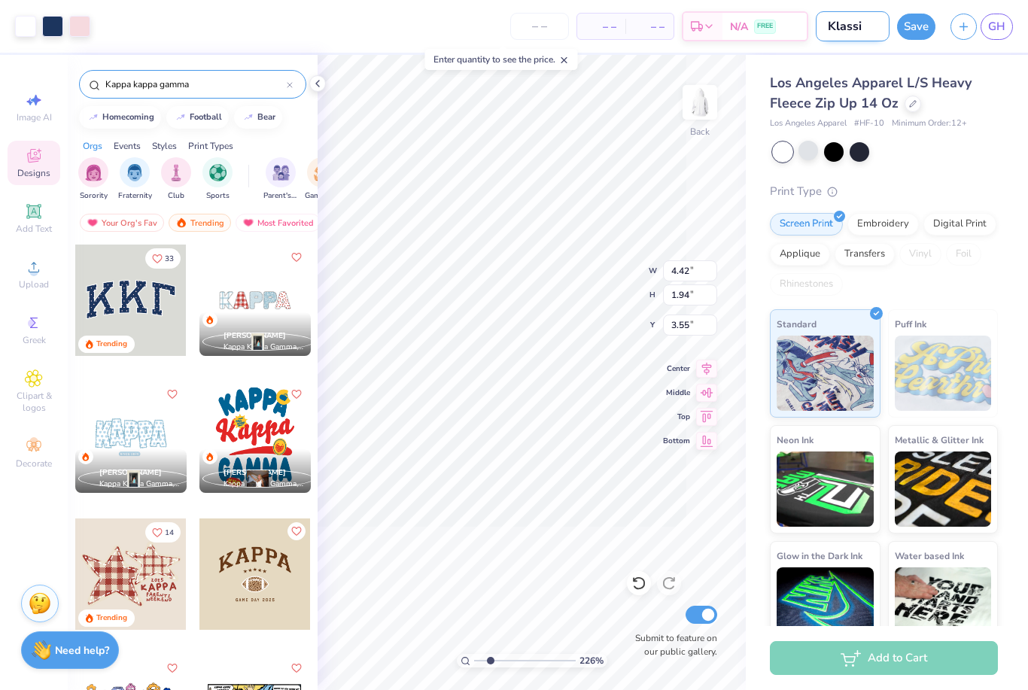
type input "Klassic"
type input "2.26206757096475"
type input "Klassic"
type input "2.26206757096475"
type input "Klassic p"
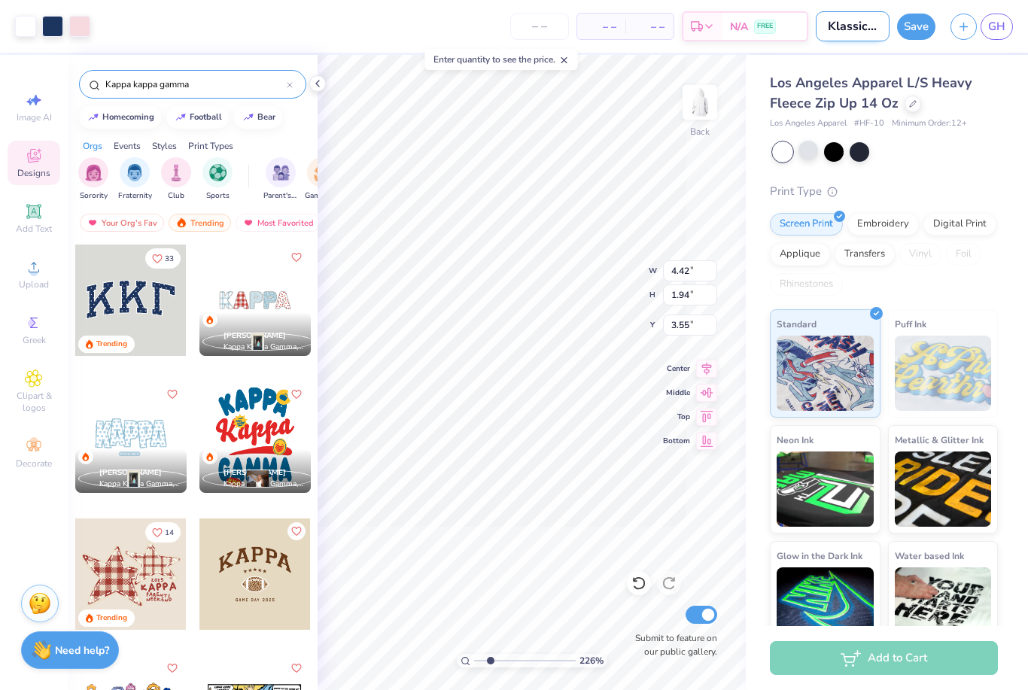
type input "2.26206757096475"
type input "Klassic po"
type input "2.26206757096475"
type input "Klassic pol"
type input "2.26206757096475"
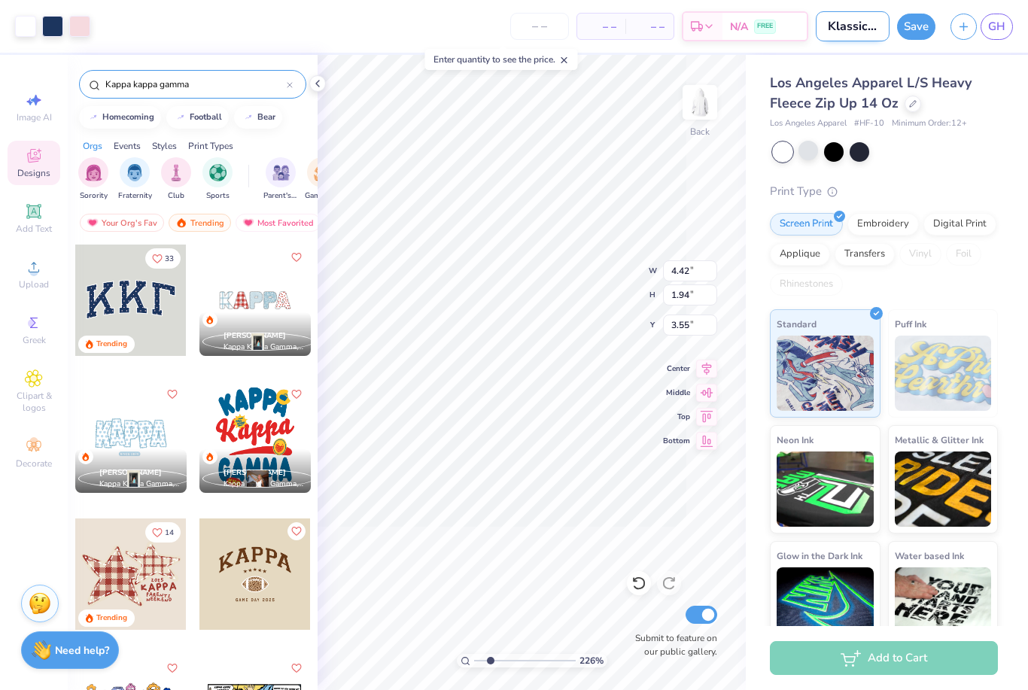
type input "Klassic polk"
type input "2.26206757096475"
type input "Klassic polka"
type input "2.26206757096475"
type input "Klassic polka"
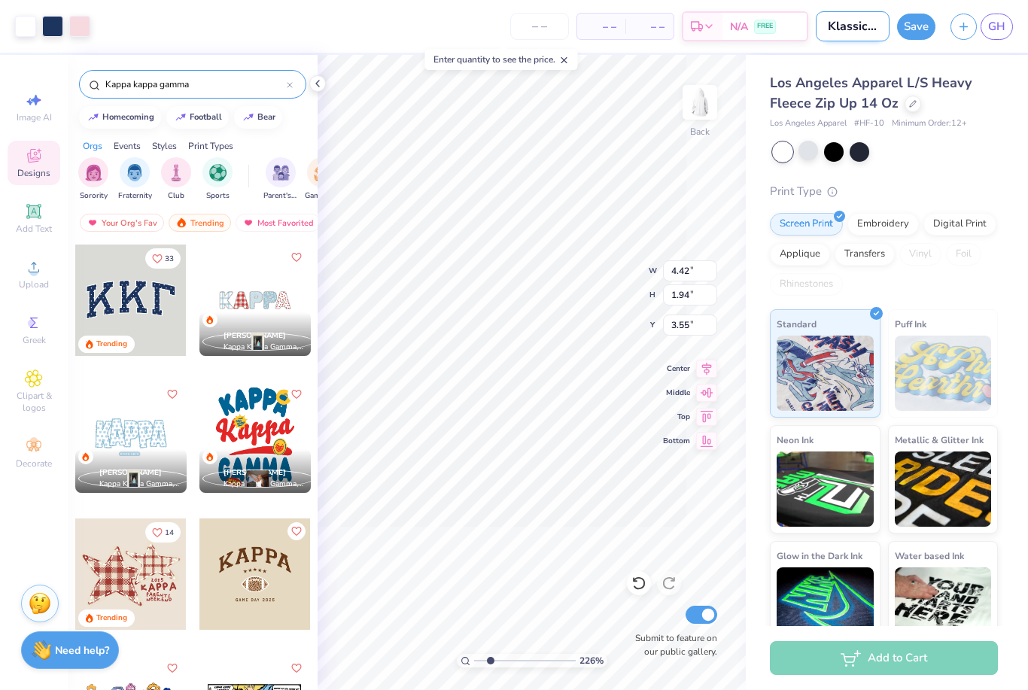
type input "2.26206757096475"
type input "Klassic polka do"
type input "2.26206757096475"
type input "Klassic polka dor"
type input "2.26206757096475"
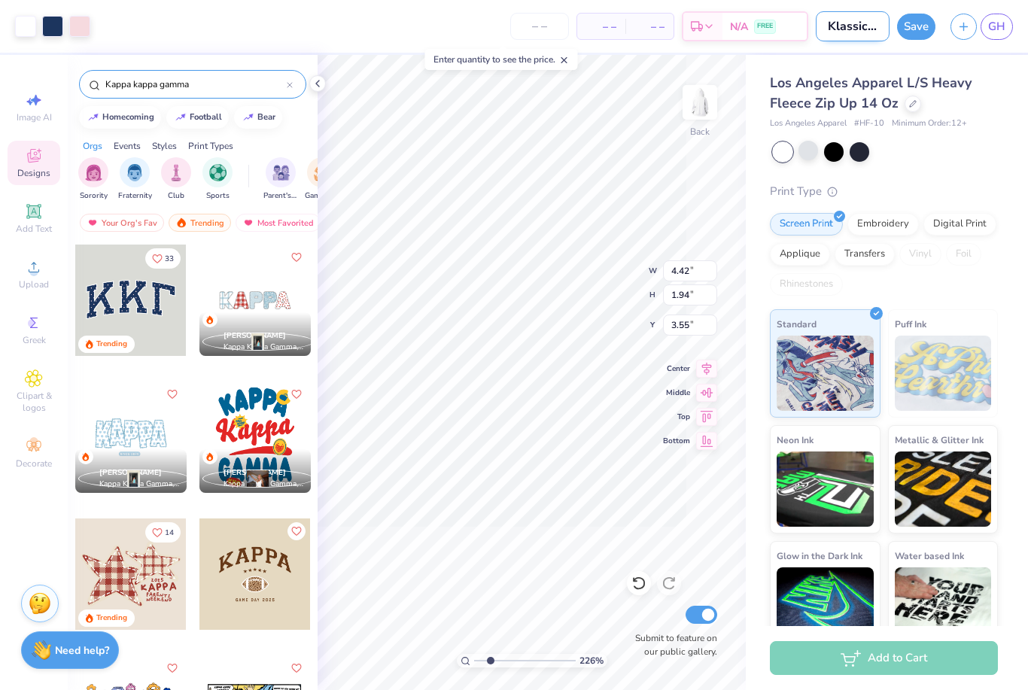
type input "Klassic polka dot"
type input "2.26206757096475"
type input "Klassic polka dot"
type input "2.26206757096475"
type input "Klassic polka dot z"
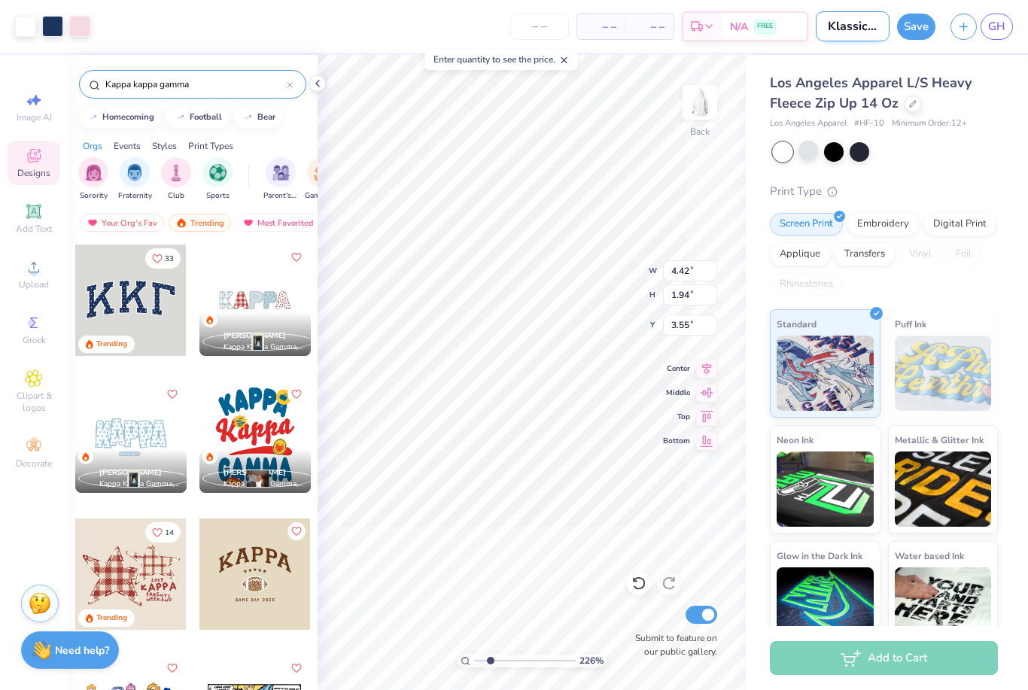
type input "2.26206757096475"
type input "Klassic polka dot zi"
type input "2.26206757096475"
type input "Klassic polka dot zip"
type input "2.26206757096475"
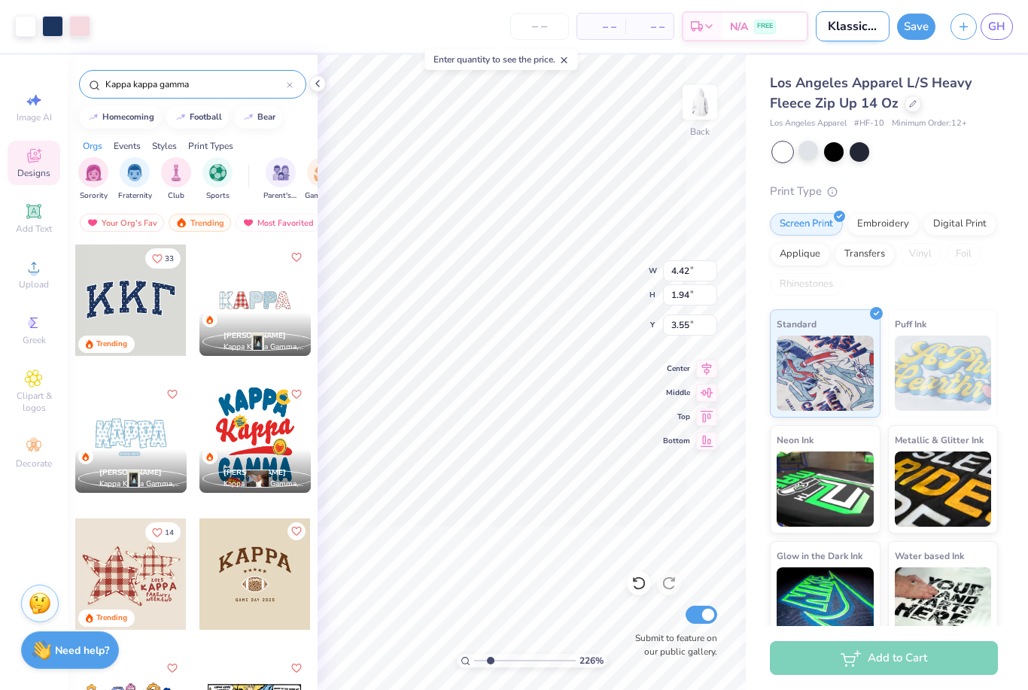
type input "Klassic polka dot zip"
type input "2.26206757096475"
type input "Klassic polka dot zip u"
type input "2.26206757096475"
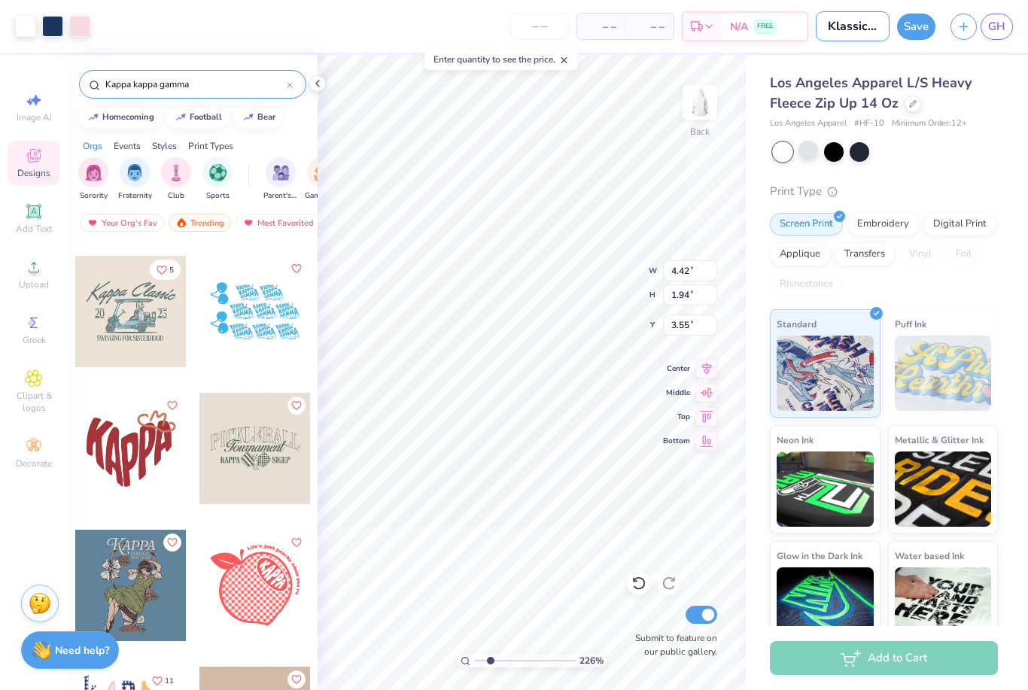
scroll to position [2184, 0]
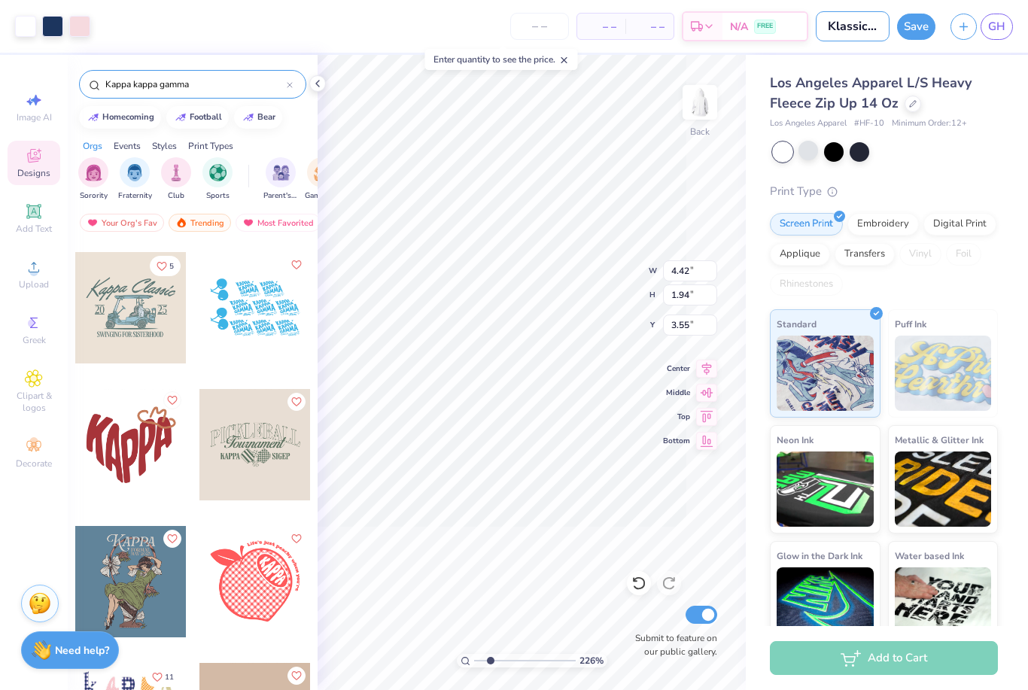
type input "Klassic polka dot zip up"
click at [175, 408] on button "Like" at bounding box center [172, 402] width 18 height 18
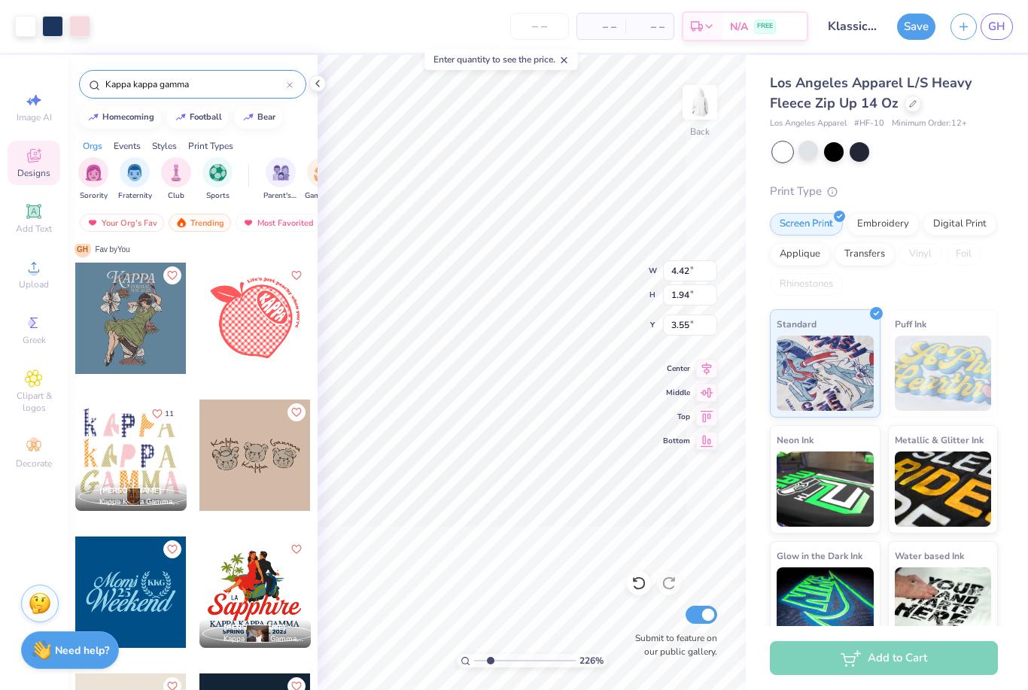
scroll to position [2439, 0]
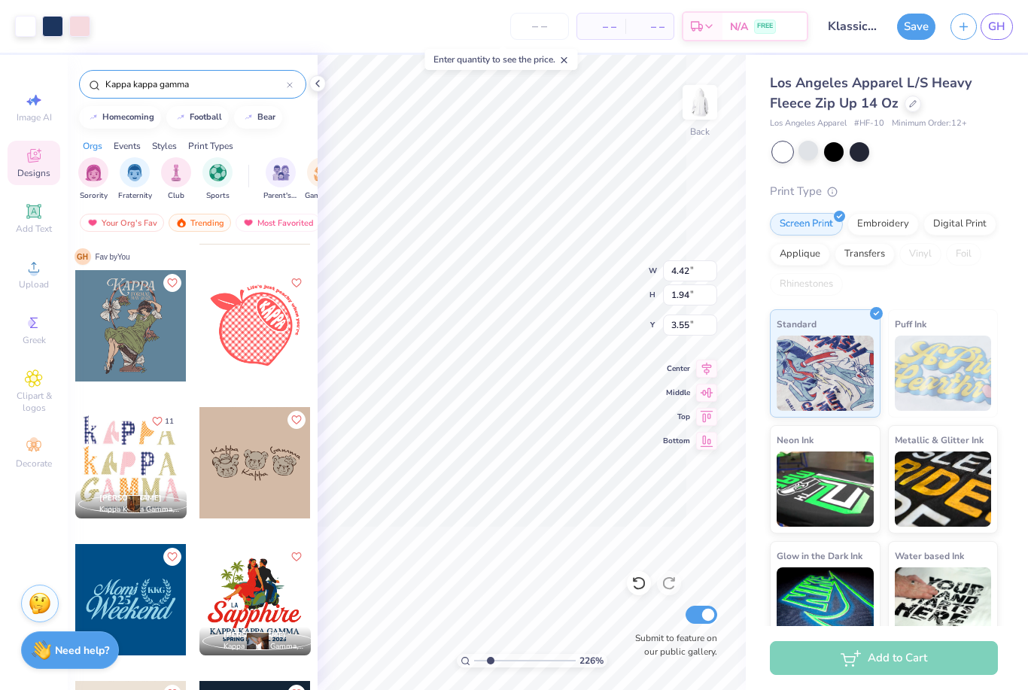
click at [947, 177] on div "Los Angeles Apparel L/S Heavy Fleece Zip Up 14 Oz Los Angeles Apparel # HF-10 M…" at bounding box center [884, 361] width 228 height 576
click at [914, 28] on button "Save" at bounding box center [916, 27] width 38 height 26
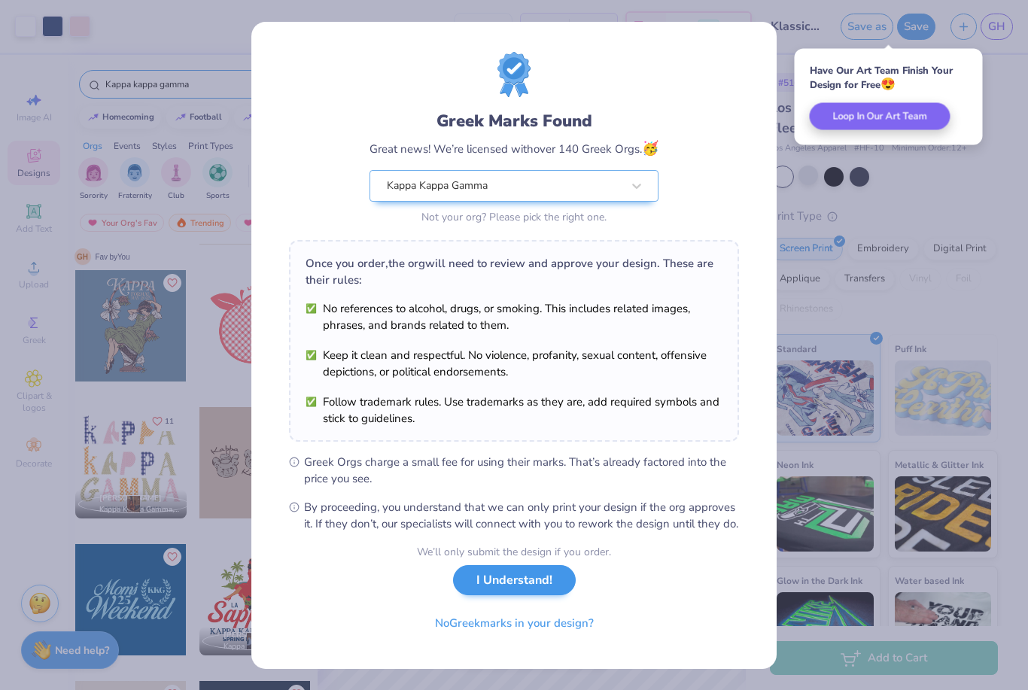
click at [548, 593] on button "I Understand!" at bounding box center [514, 580] width 123 height 31
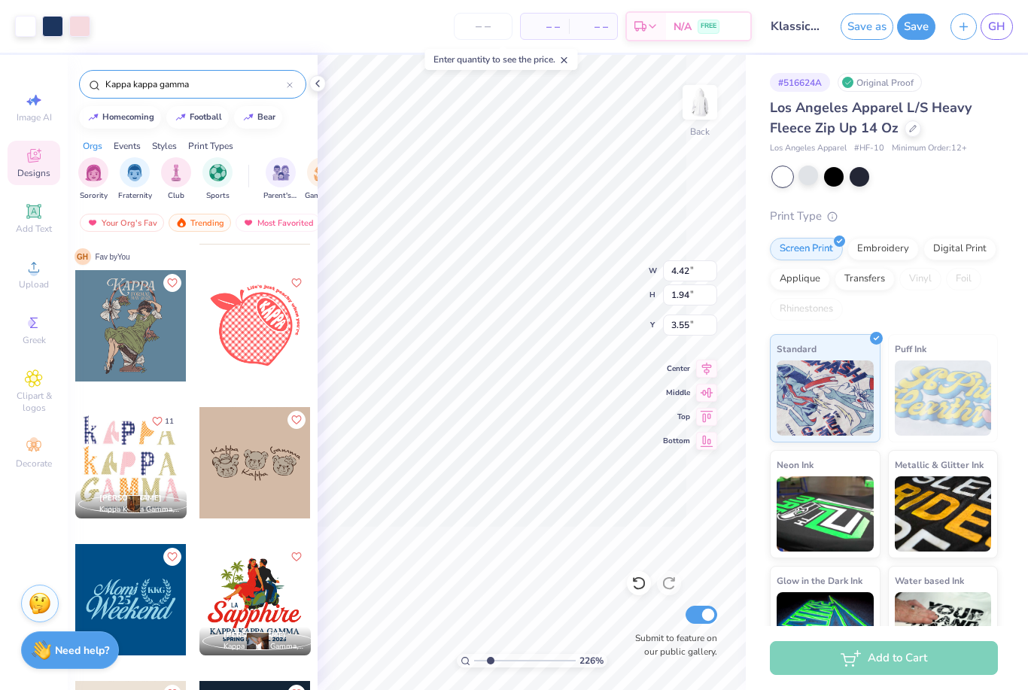
type input "2.26206757096475"
click at [1002, 32] on span "GH" at bounding box center [996, 26] width 17 height 17
